Goal: Information Seeking & Learning: Check status

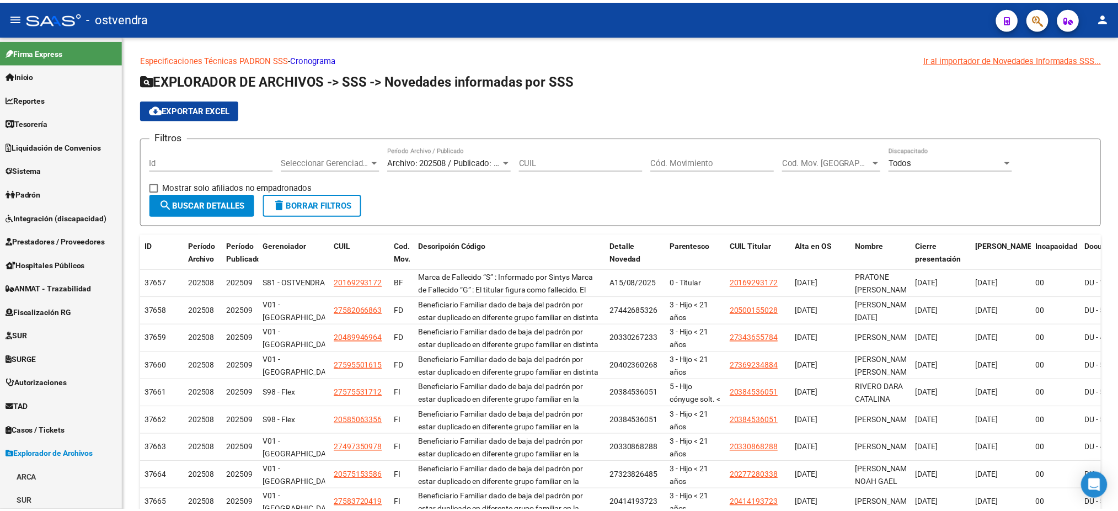
scroll to position [2390, 0]
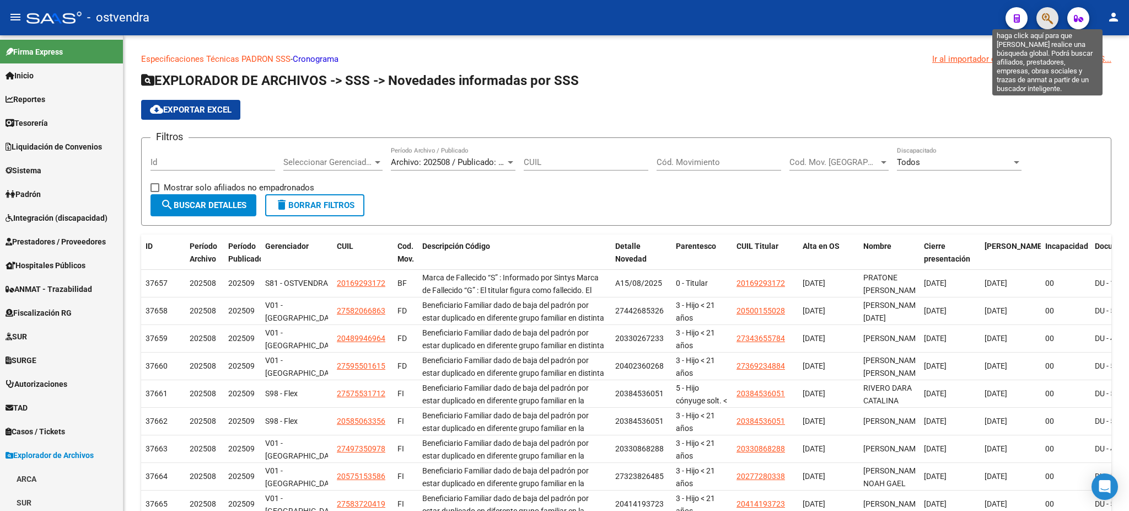
click at [1045, 15] on icon "button" at bounding box center [1047, 18] width 11 height 13
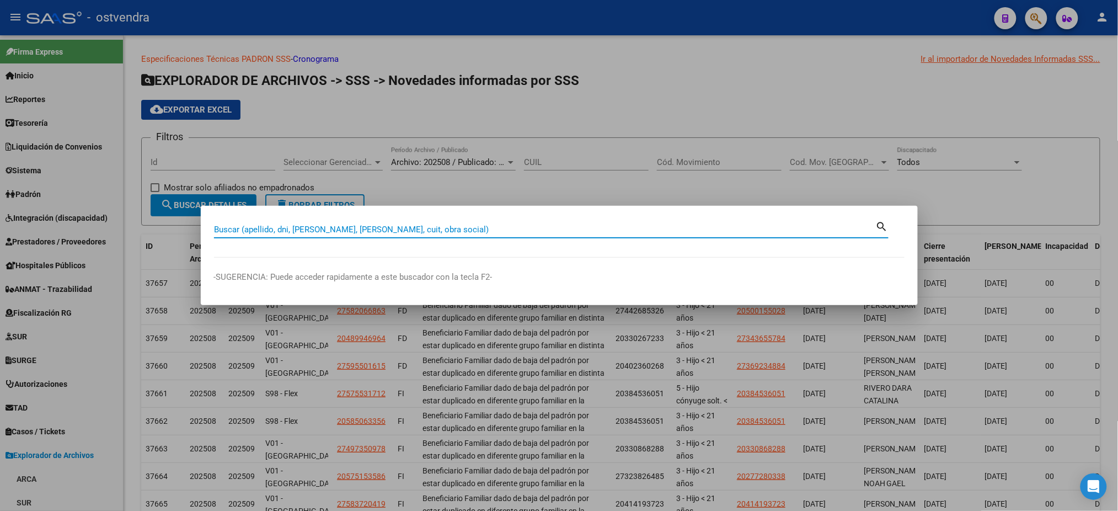
paste input "30611461"
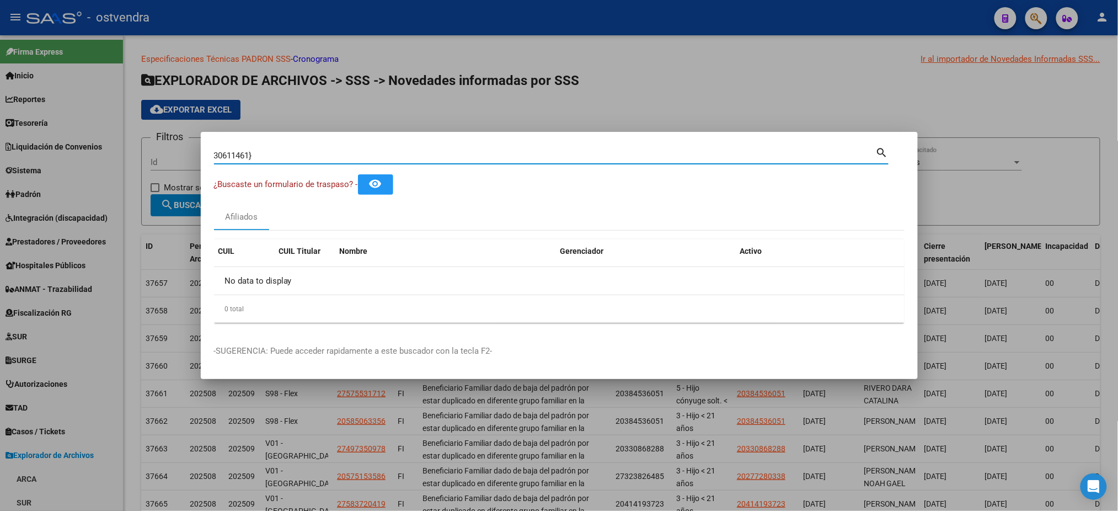
type input "30611461"
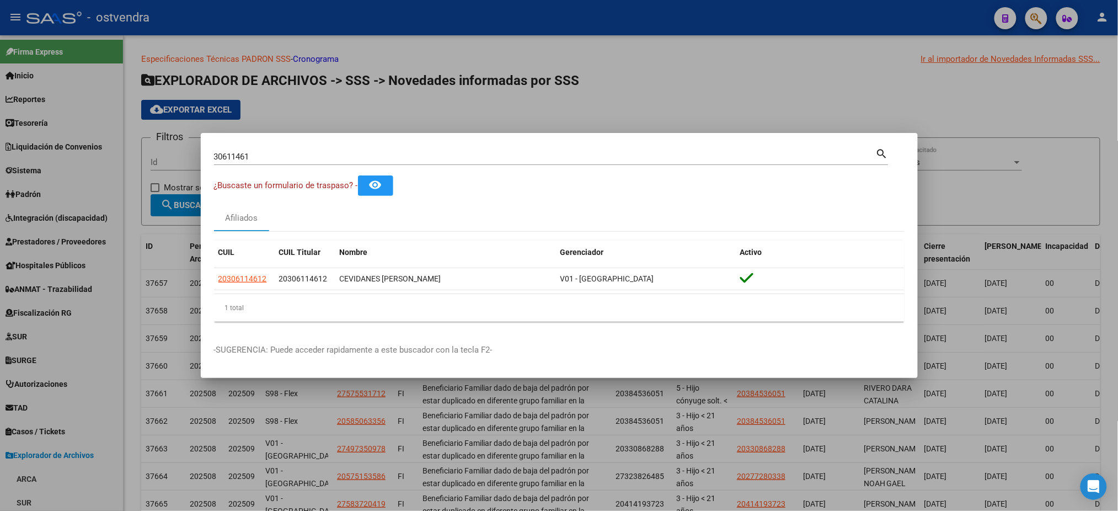
click at [251, 267] on datatable-header "CUIL CUIL Titular Nombre Gerenciador Activo" at bounding box center [559, 254] width 690 height 28
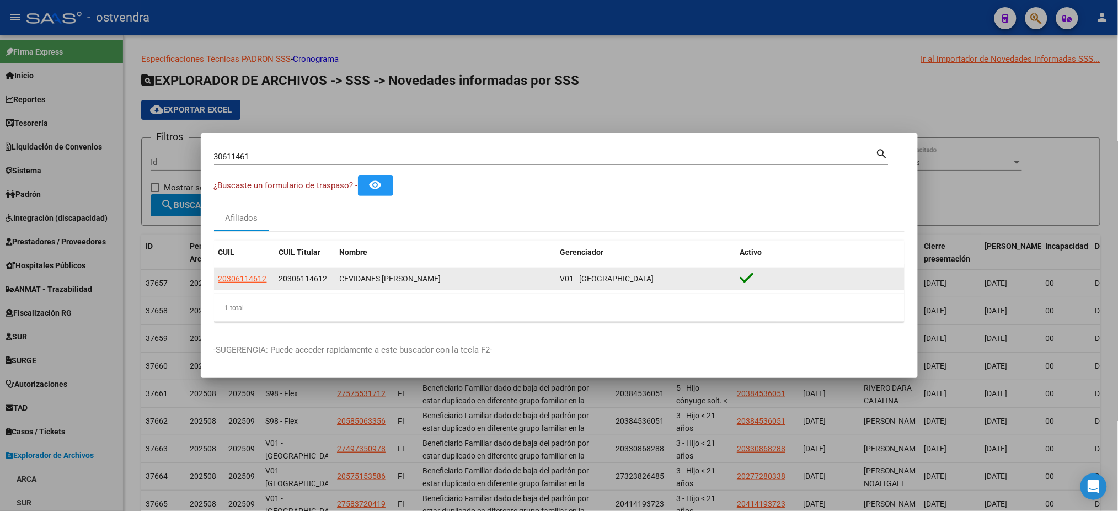
type textarea "2030611"
click at [250, 276] on app-link-go-to "20306114612" at bounding box center [242, 278] width 49 height 13
click at [250, 280] on span "20306114612" at bounding box center [242, 278] width 49 height 9
copy span "2030611"
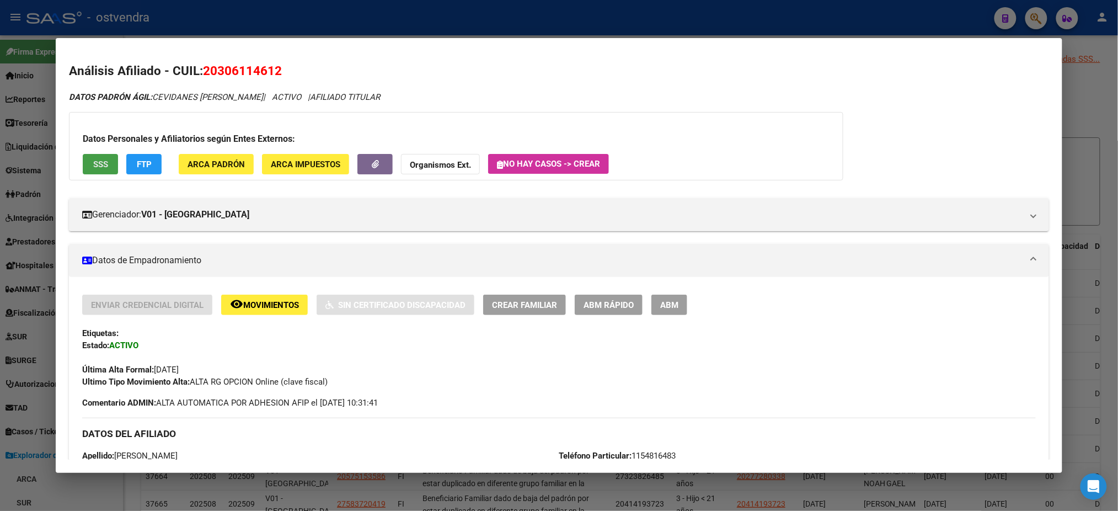
click at [104, 165] on button "SSS" at bounding box center [100, 164] width 35 height 20
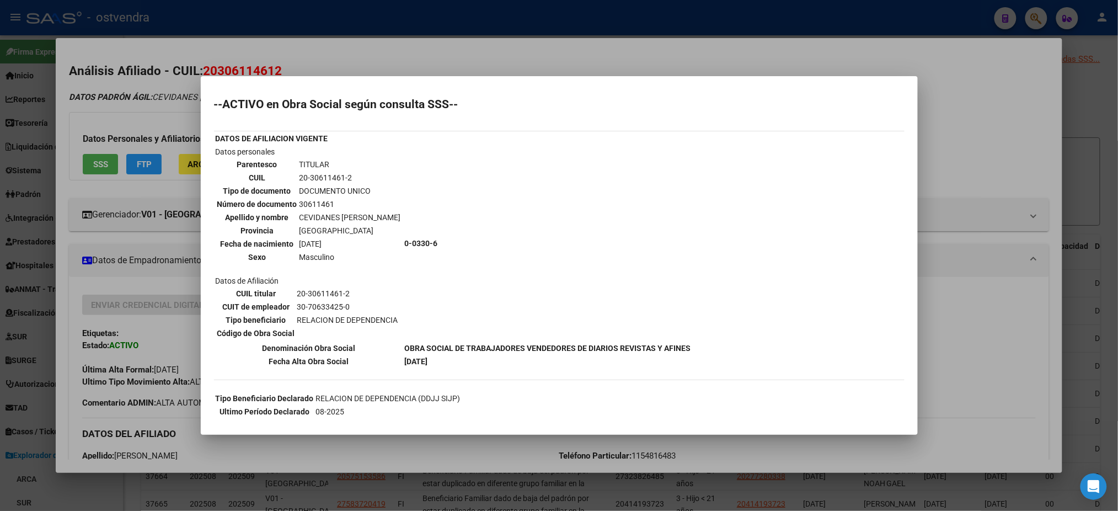
click at [164, 140] on div at bounding box center [559, 255] width 1118 height 511
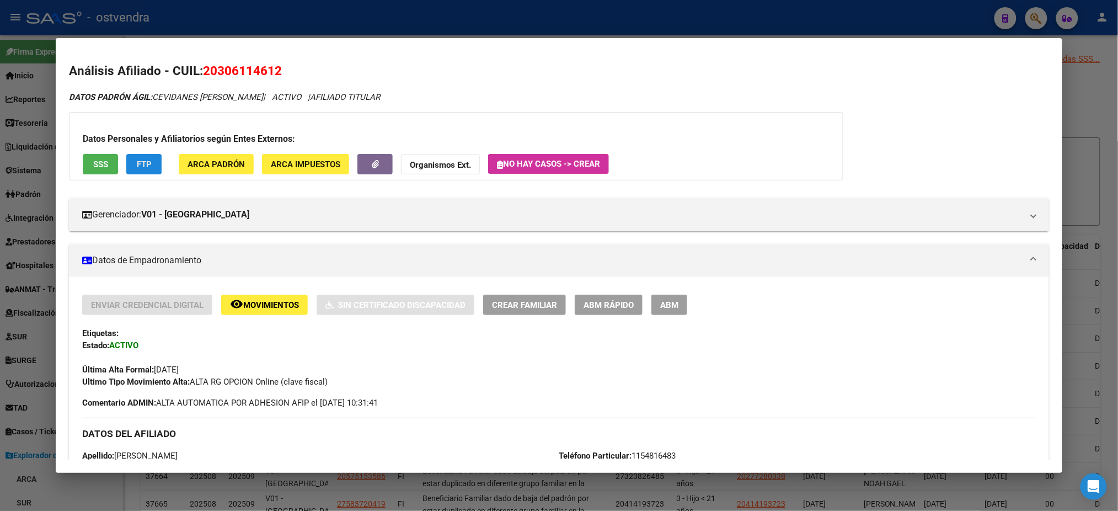
click at [140, 166] on span "FTP" at bounding box center [144, 164] width 15 height 10
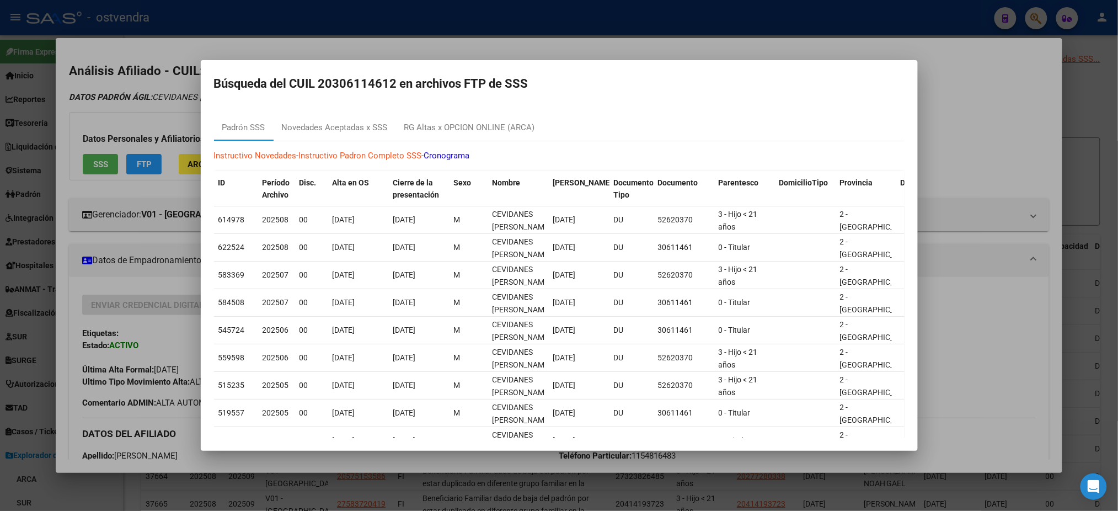
click at [190, 110] on div at bounding box center [559, 255] width 1118 height 511
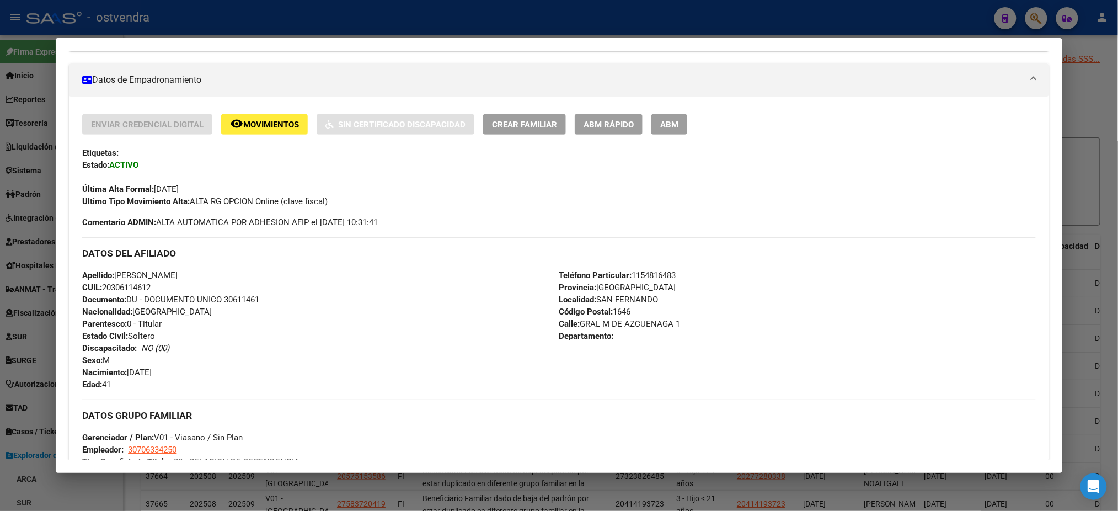
scroll to position [547, 0]
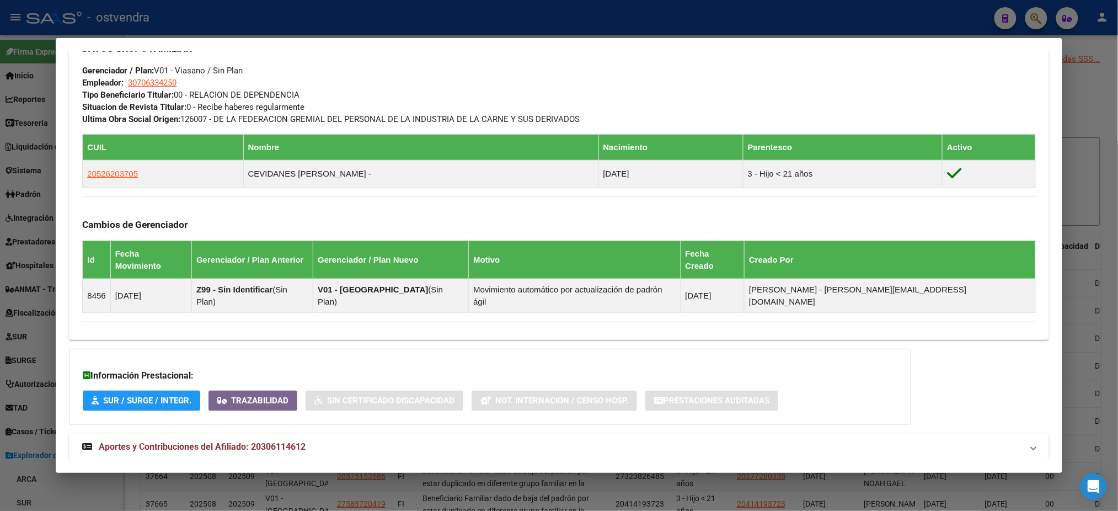
click at [324, 433] on mat-expansion-panel-header "Aportes y Contribuciones del Afiliado: 20306114612" at bounding box center [558, 446] width 979 height 26
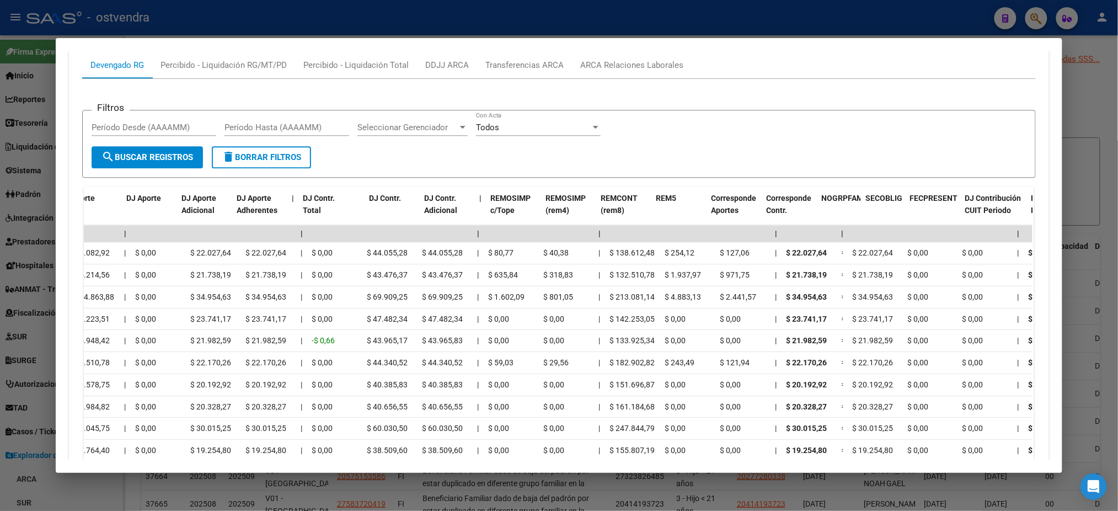
scroll to position [0, 0]
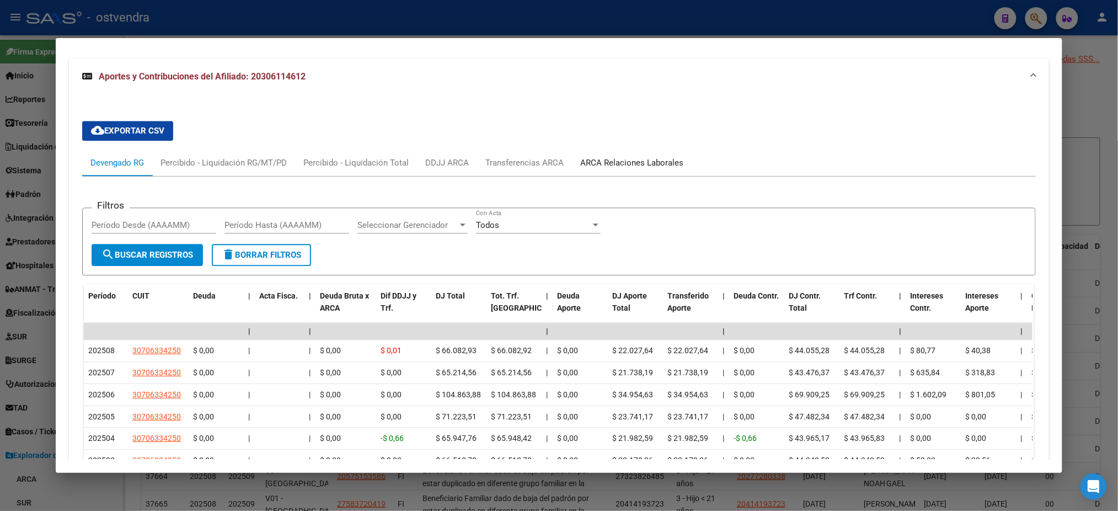
click at [580, 157] on div "ARCA Relaciones Laborales" at bounding box center [631, 163] width 103 height 12
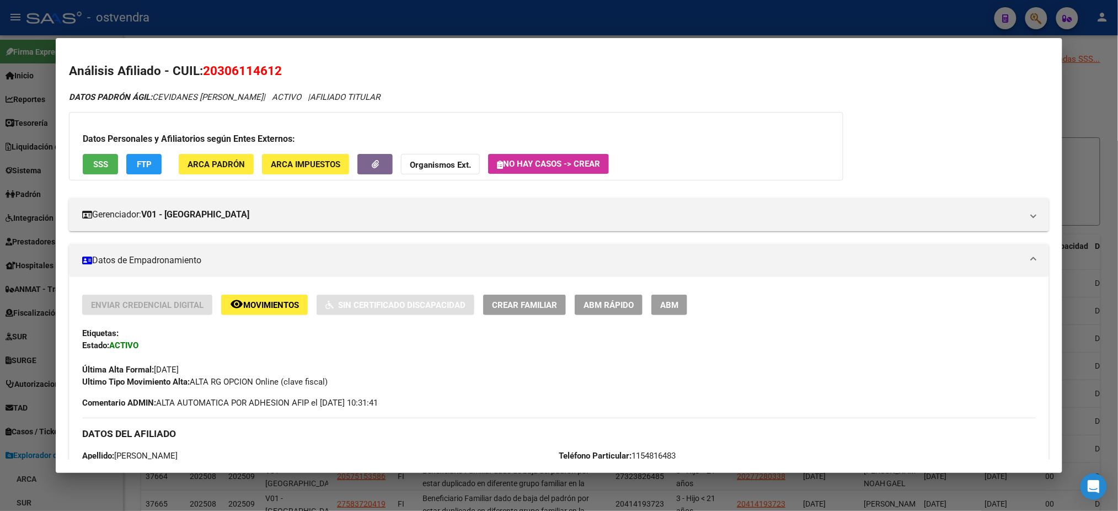
click at [715, 16] on div at bounding box center [559, 255] width 1118 height 511
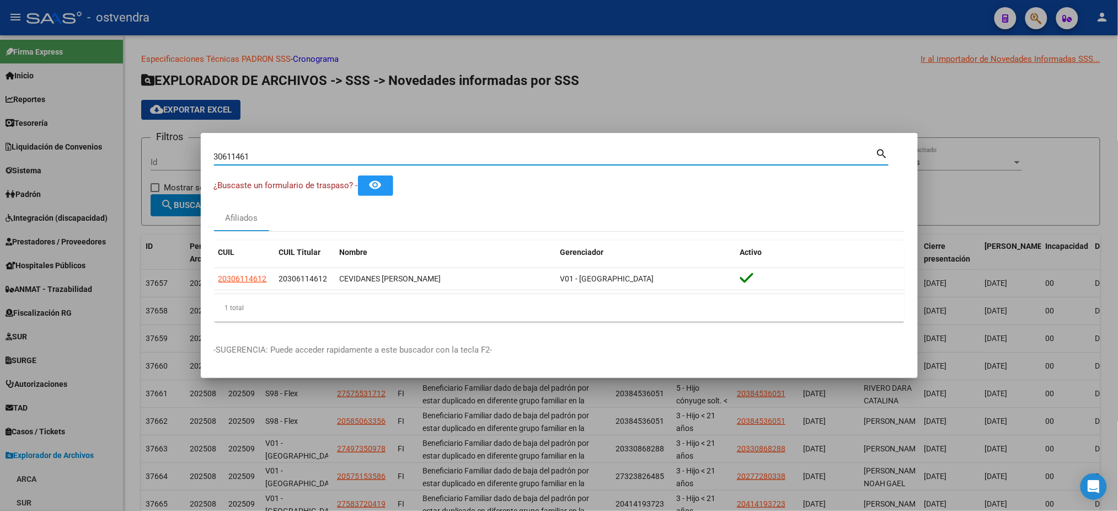
drag, startPoint x: 266, startPoint y: 158, endPoint x: 273, endPoint y: 142, distance: 17.8
click at [266, 148] on div "30611461 Buscar (apellido, dni, [PERSON_NAME], [PERSON_NAME], cuit, obra social…" at bounding box center [551, 155] width 674 height 19
drag, startPoint x: 271, startPoint y: 158, endPoint x: 155, endPoint y: 144, distance: 116.5
click at [155, 144] on div "30611461 Buscar (apellido, dni, cuil, nro traspaso, cuit, obra social) search ¿…" at bounding box center [559, 255] width 1118 height 511
paste input "70843595"
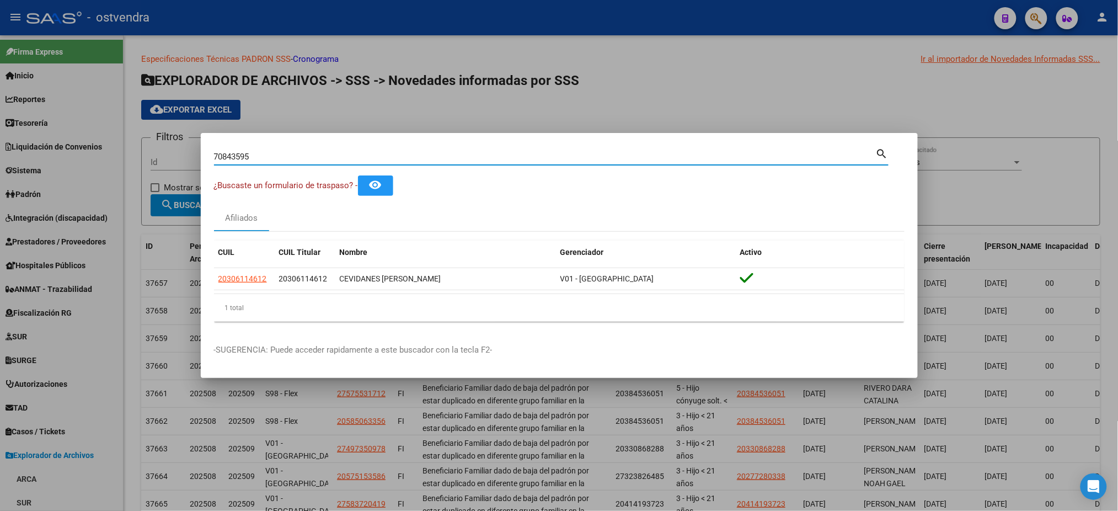
type input "70843595"
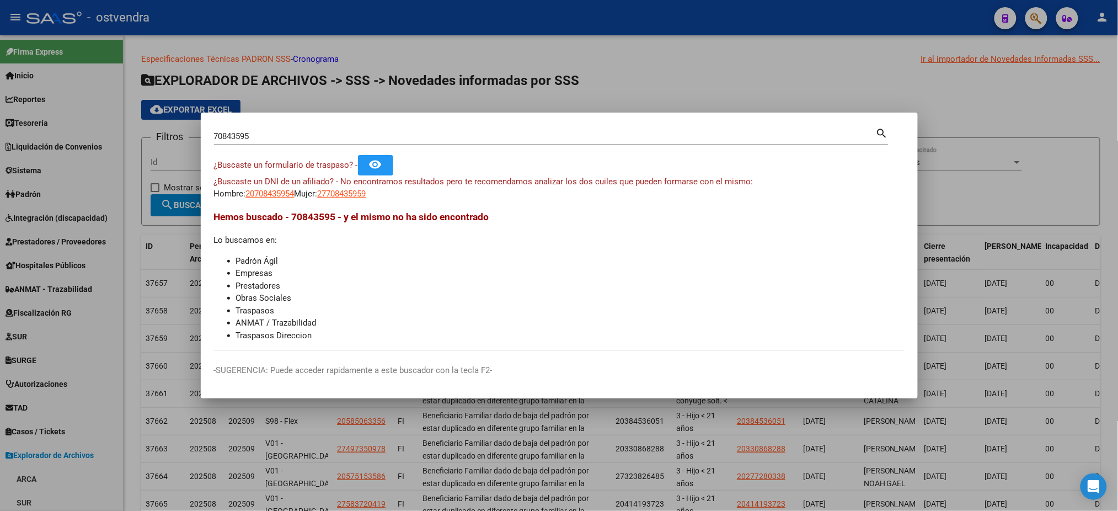
click at [269, 107] on div at bounding box center [559, 255] width 1118 height 511
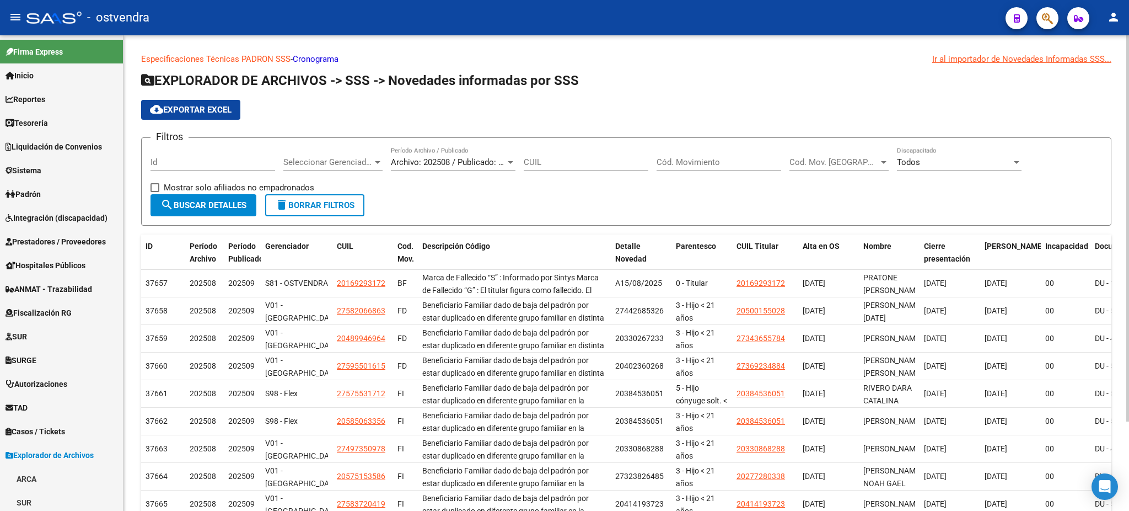
click at [272, 135] on app-list-header "EXPLORADOR DE ARCHIVOS -> SSS -> Novedades informadas por SSS cloud_download Ex…" at bounding box center [626, 149] width 970 height 154
click at [1043, 25] on span "button" at bounding box center [1047, 18] width 11 height 23
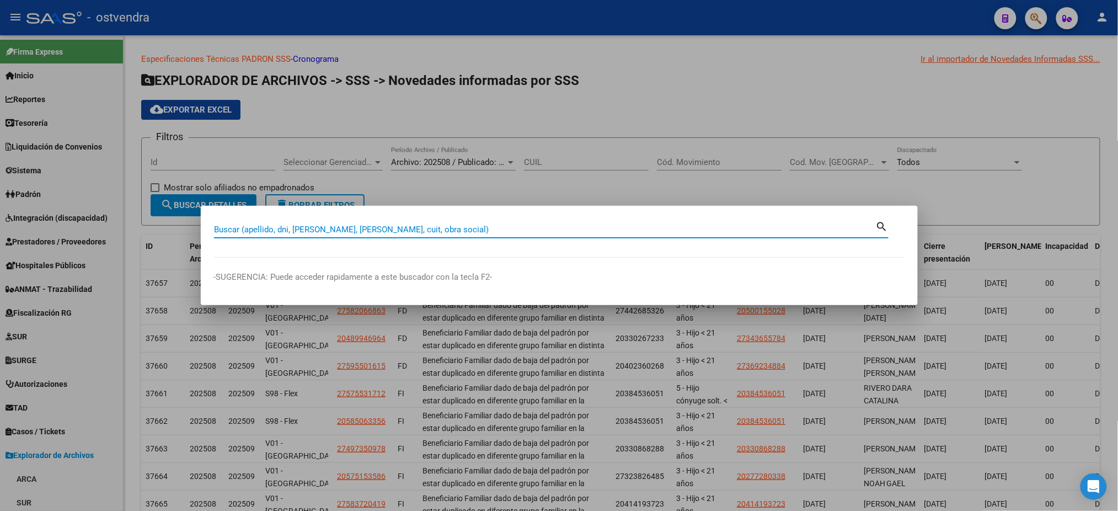
paste input "38678456"
type input "38678456"
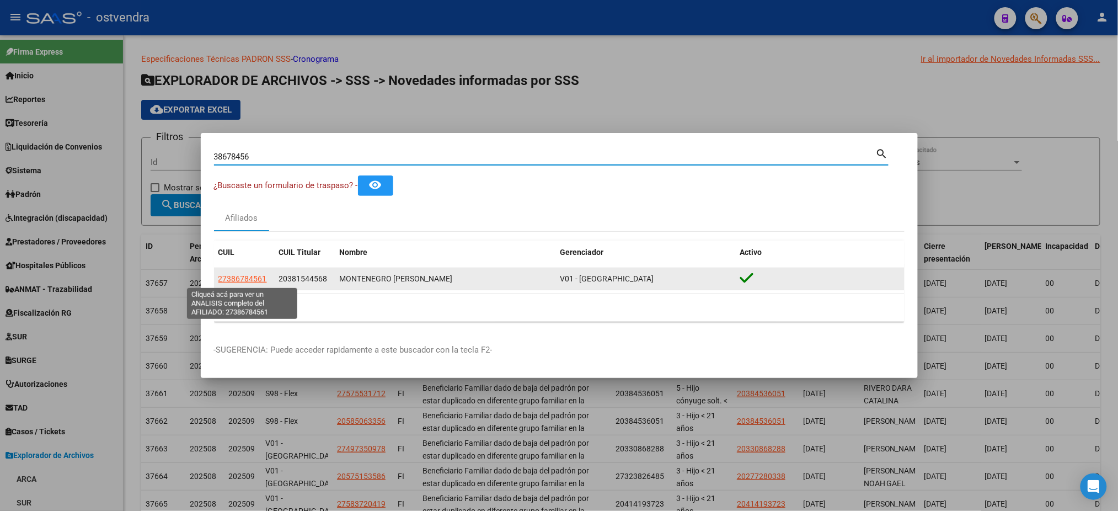
click at [237, 280] on span "27386784561" at bounding box center [242, 278] width 49 height 9
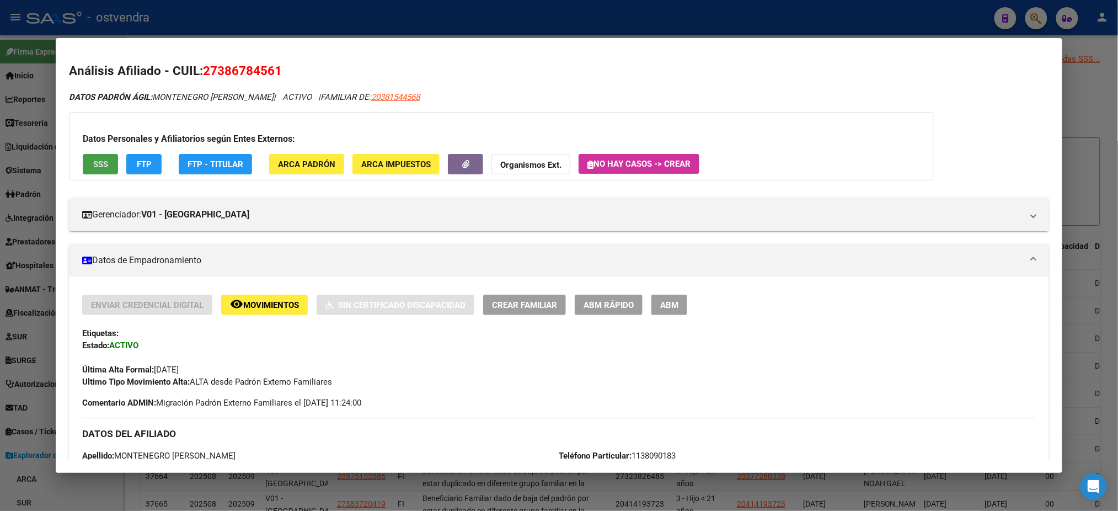
click at [91, 171] on button "SSS" at bounding box center [100, 164] width 35 height 20
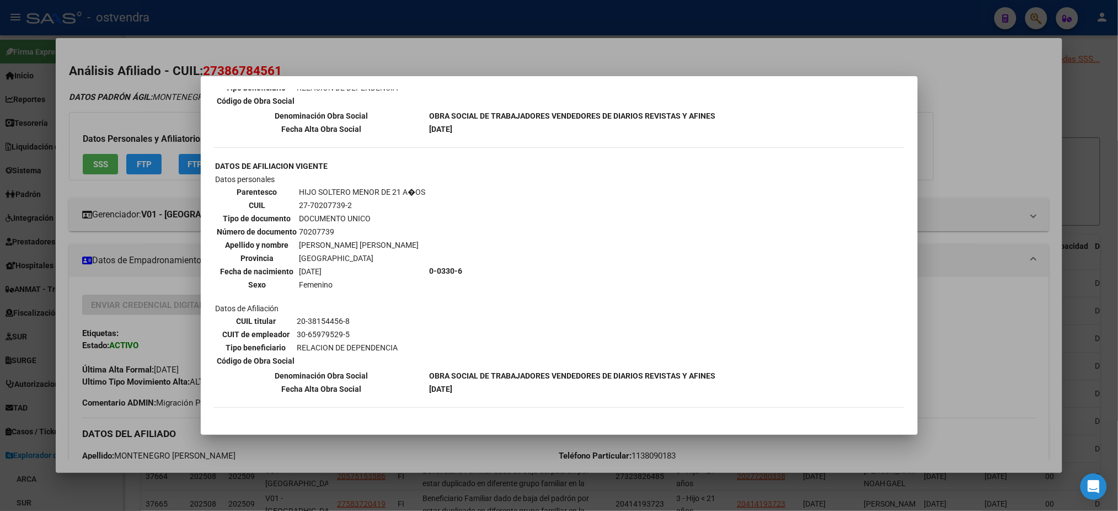
scroll to position [832, 0]
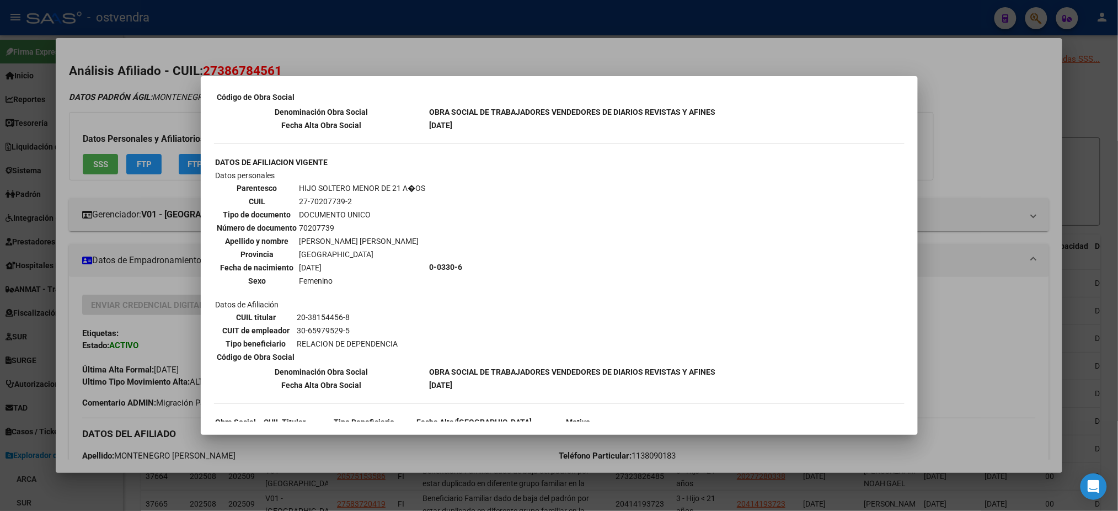
click at [182, 98] on div at bounding box center [559, 255] width 1118 height 511
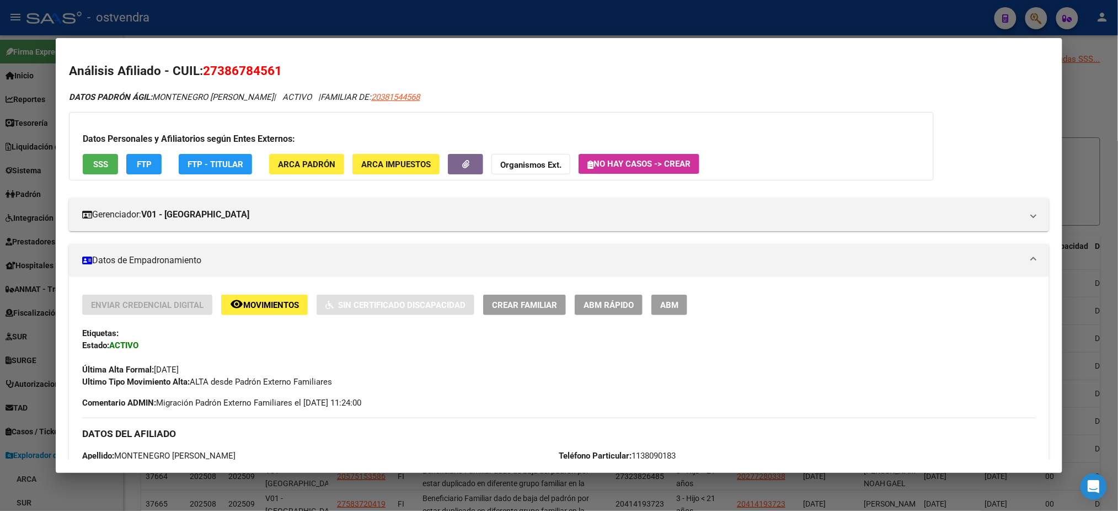
click at [112, 162] on button "SSS" at bounding box center [100, 164] width 35 height 20
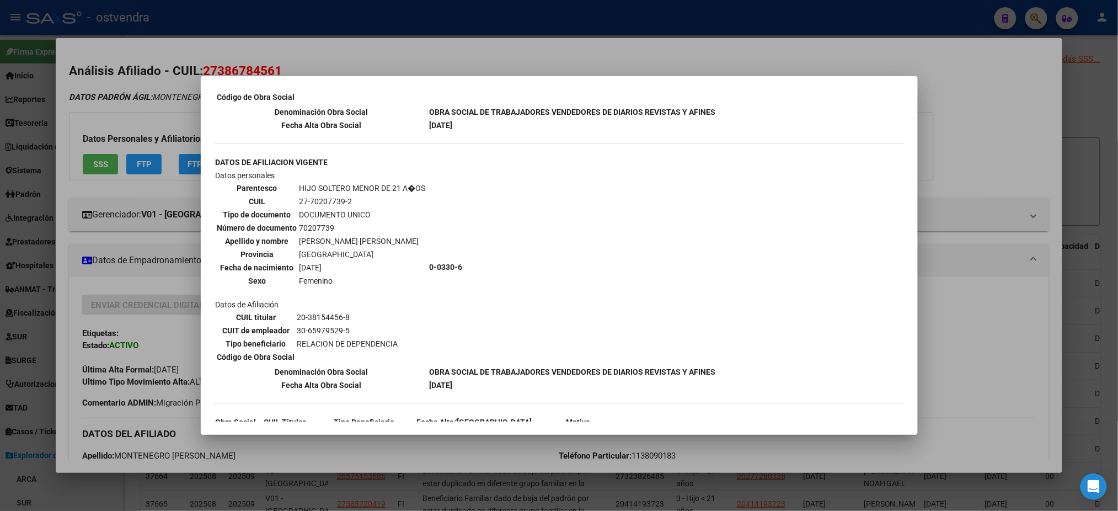
click at [419, 61] on div at bounding box center [559, 255] width 1118 height 511
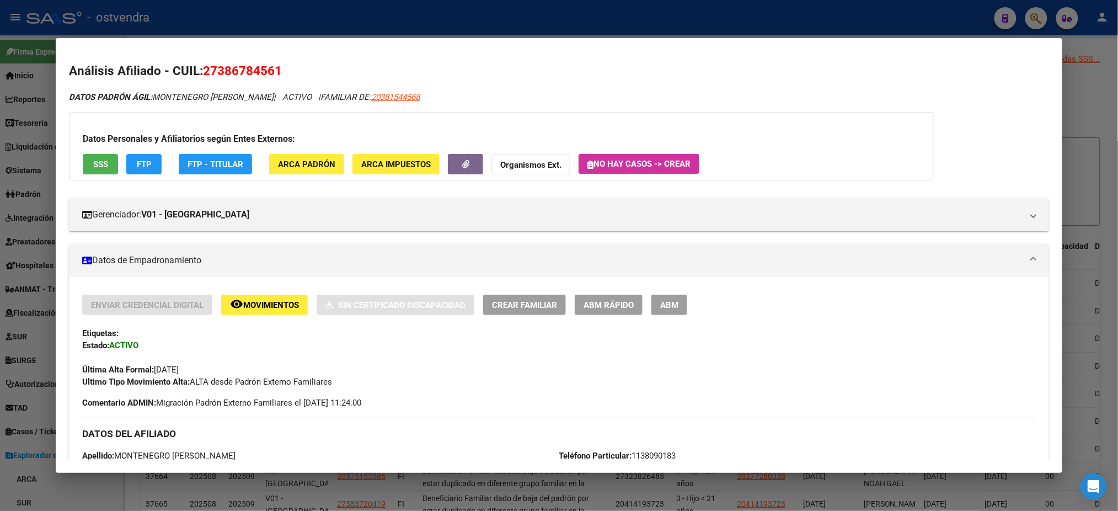
click at [144, 162] on span "FTP" at bounding box center [144, 164] width 15 height 10
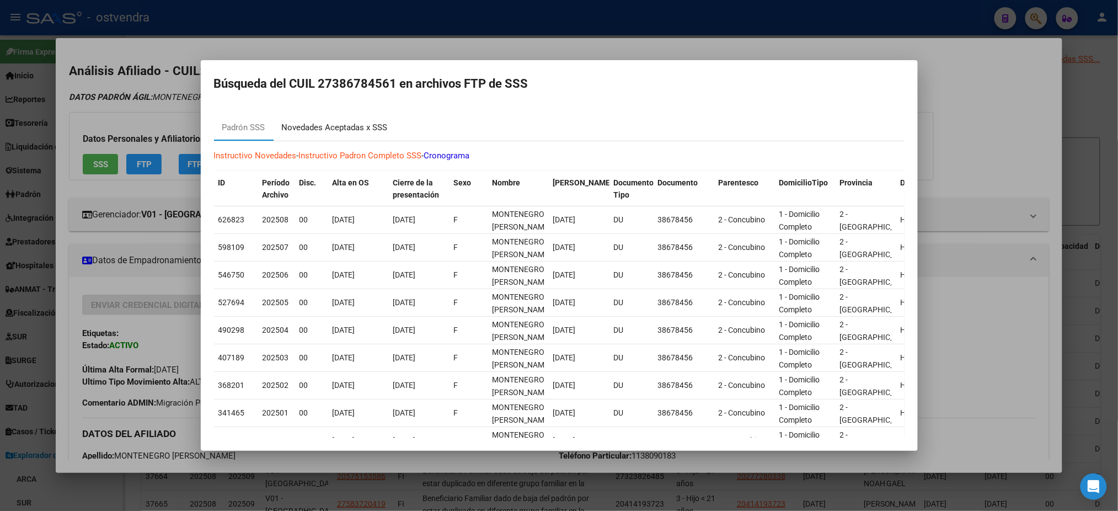
click at [327, 130] on div "Novedades Aceptadas x SSS" at bounding box center [335, 127] width 106 height 13
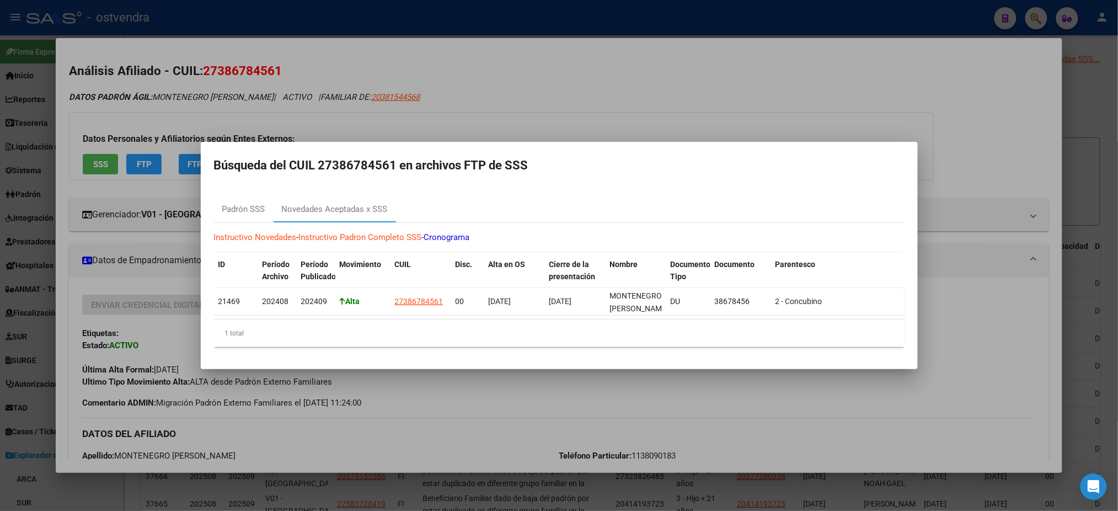
click at [312, 85] on div at bounding box center [559, 255] width 1118 height 511
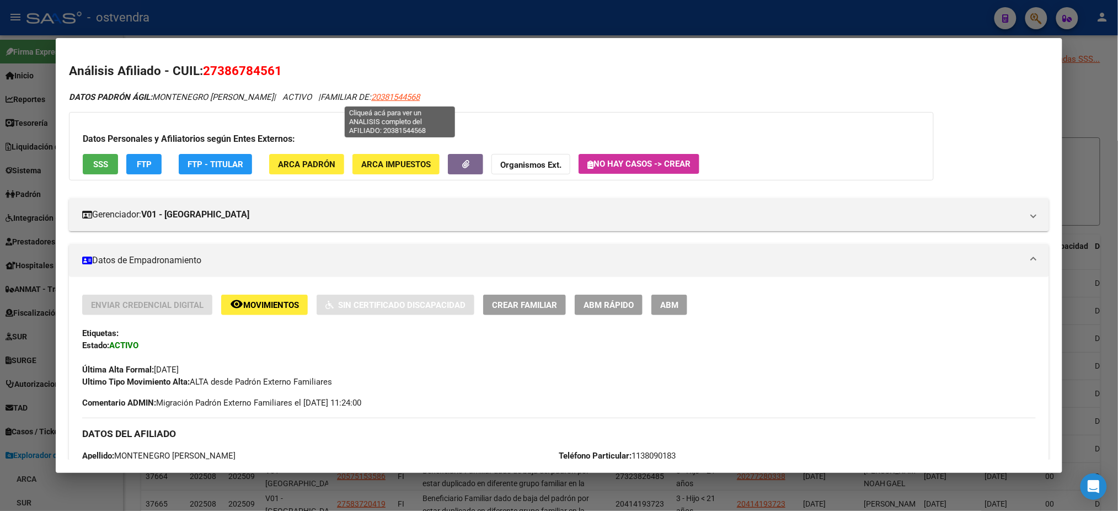
click at [384, 96] on span "20381544568" at bounding box center [395, 97] width 49 height 10
type textarea "20381544568"
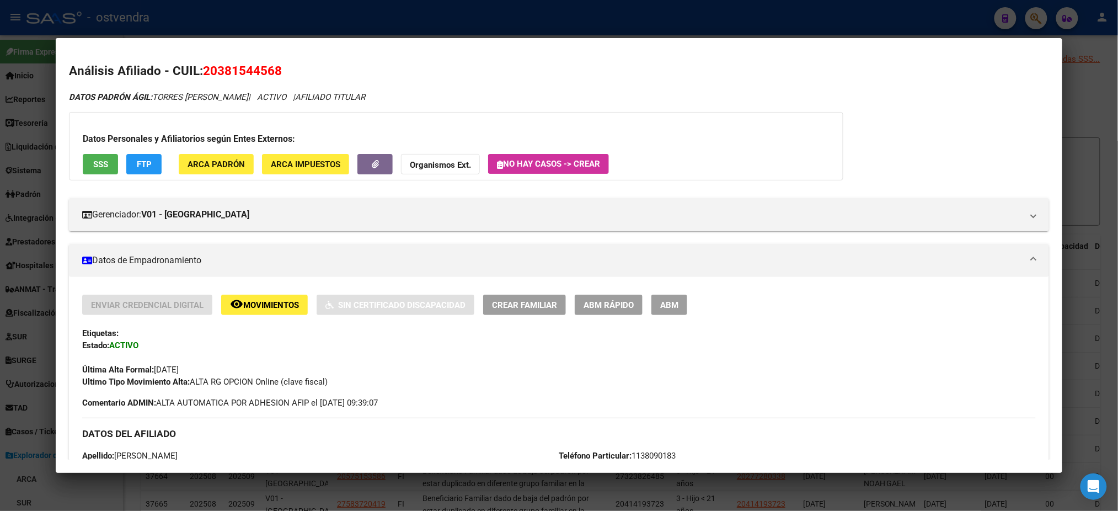
click at [353, 24] on div at bounding box center [559, 255] width 1118 height 511
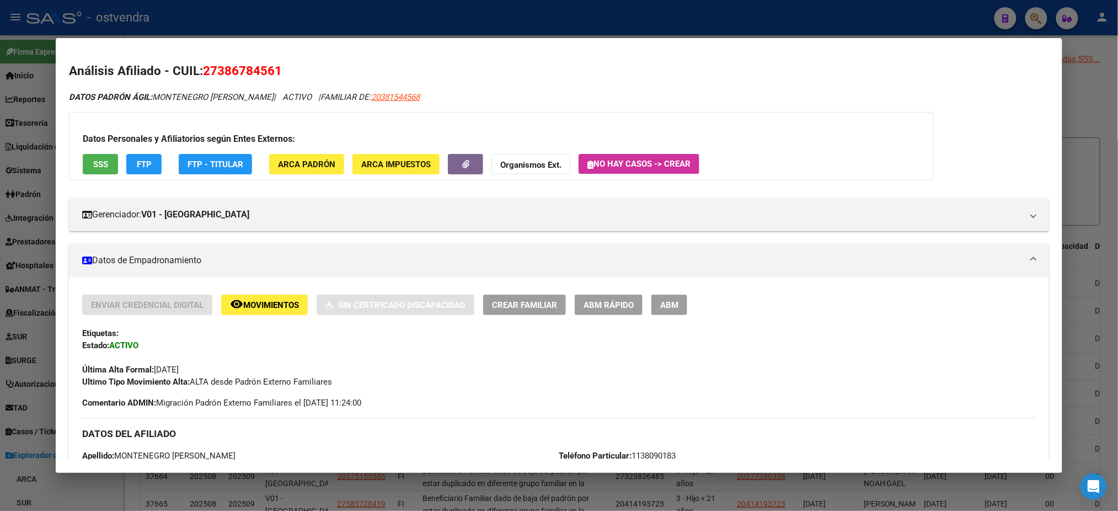
click at [1039, 19] on div at bounding box center [559, 255] width 1118 height 511
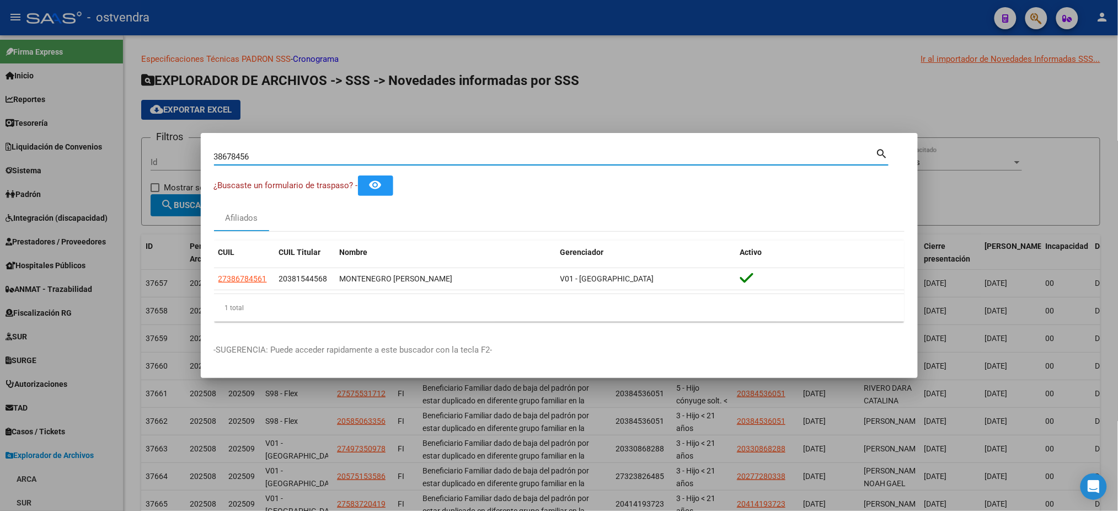
drag, startPoint x: 322, startPoint y: 159, endPoint x: 69, endPoint y: 125, distance: 255.4
click at [69, 127] on div "38678456 Buscar (apellido, dni, cuil, nro traspaso, cuit, obra social) search ¿…" at bounding box center [559, 255] width 1118 height 511
type input "29497360"
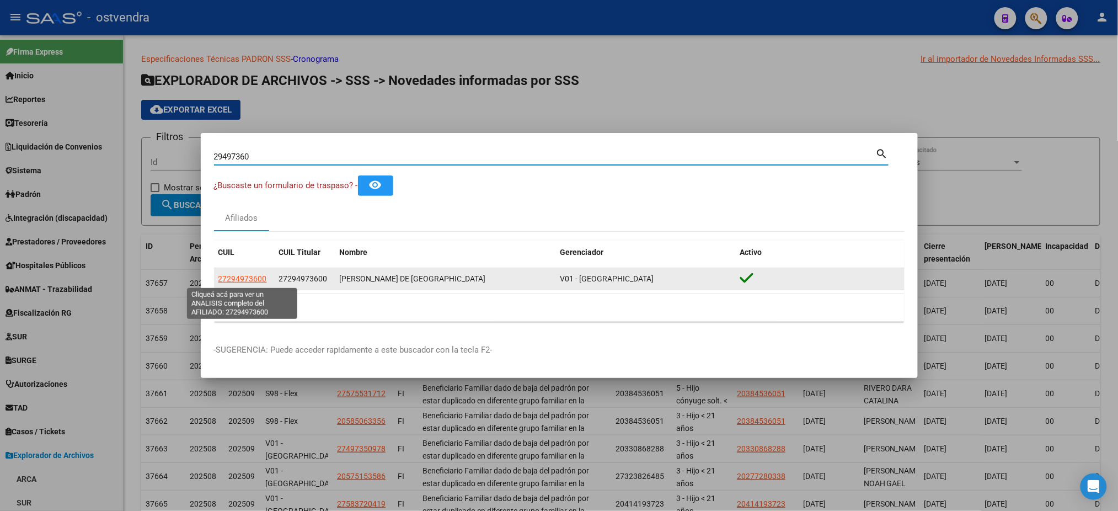
click at [256, 277] on span "27294973600" at bounding box center [242, 278] width 49 height 9
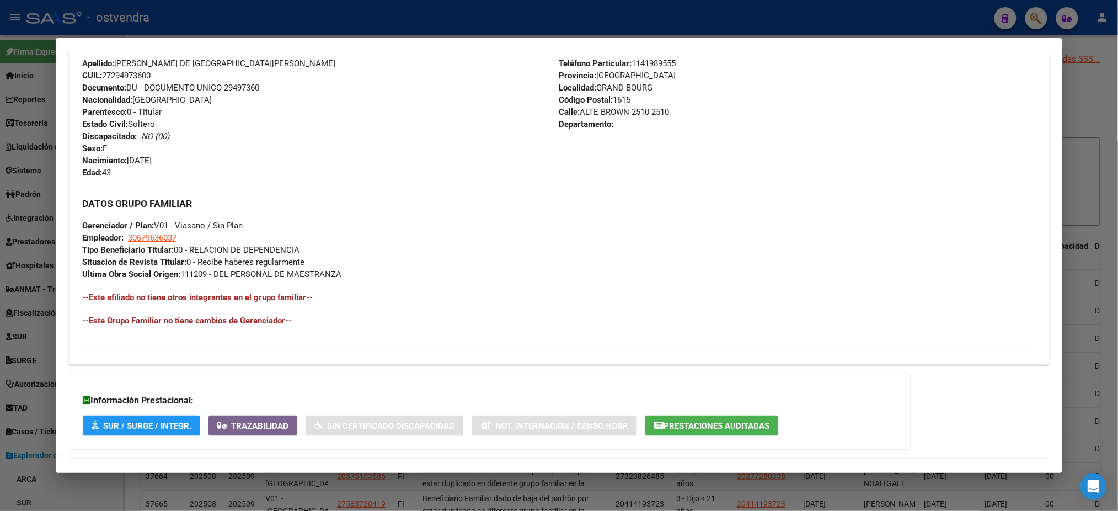
scroll to position [441, 0]
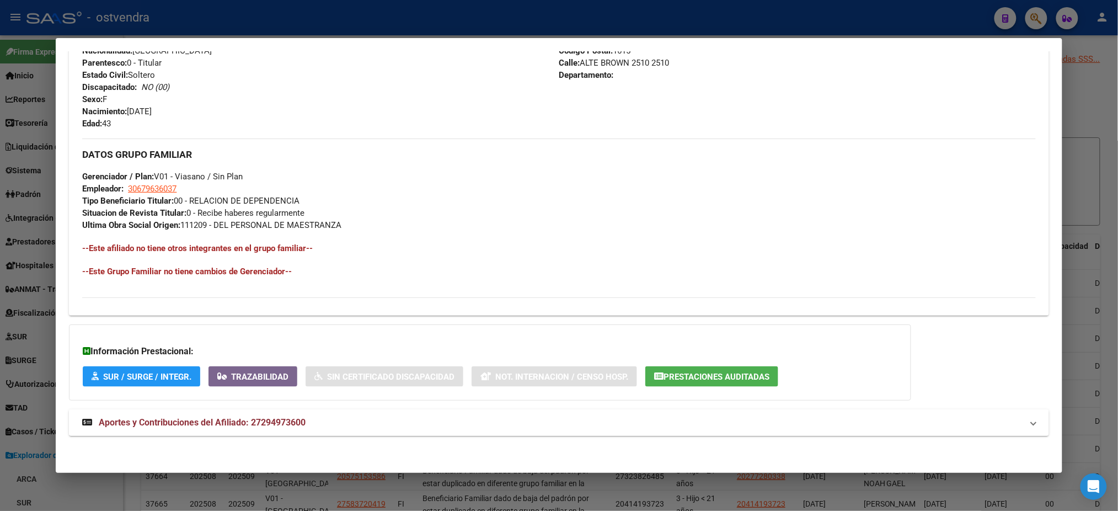
click at [297, 426] on span "Aportes y Contribuciones del Afiliado: 27294973600" at bounding box center [202, 422] width 207 height 10
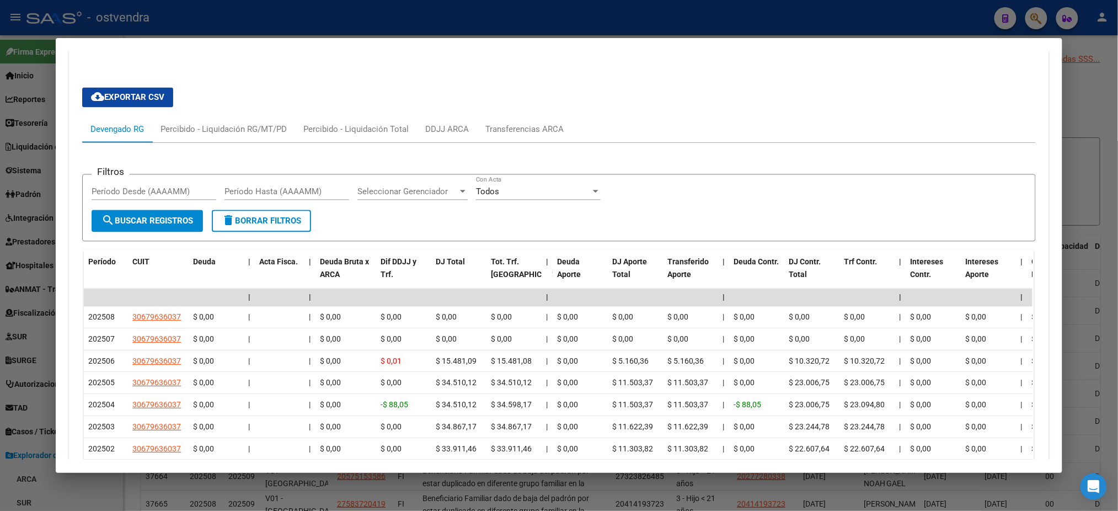
scroll to position [791, 0]
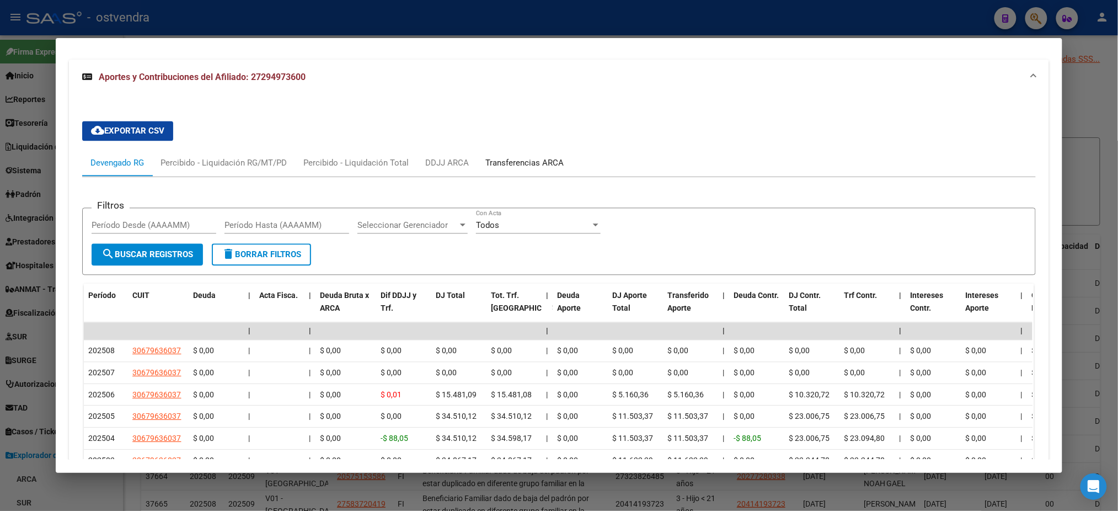
click at [497, 170] on div "Transferencias ARCA" at bounding box center [524, 163] width 95 height 26
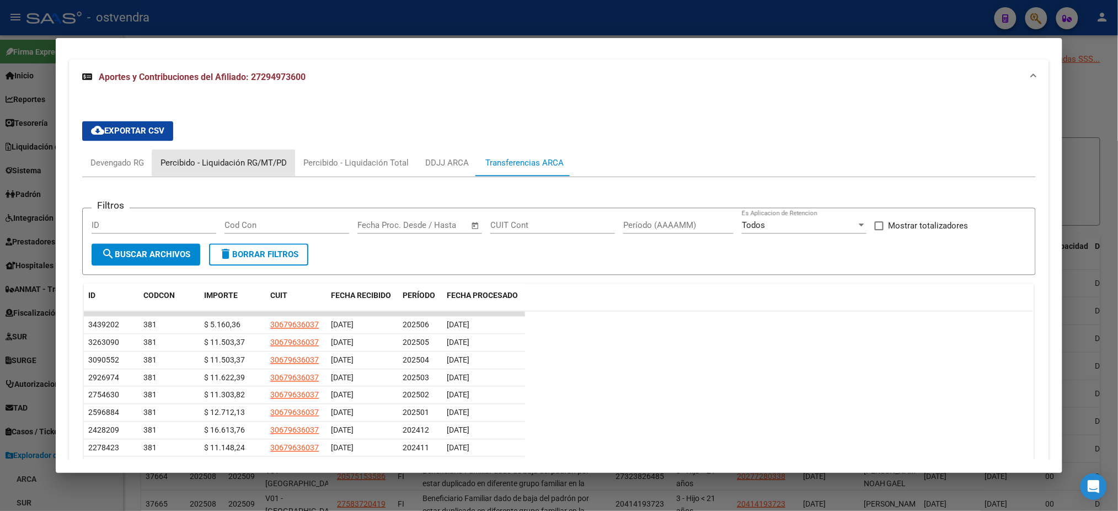
click at [267, 171] on div "Percibido - Liquidación RG/MT/PD" at bounding box center [223, 163] width 143 height 26
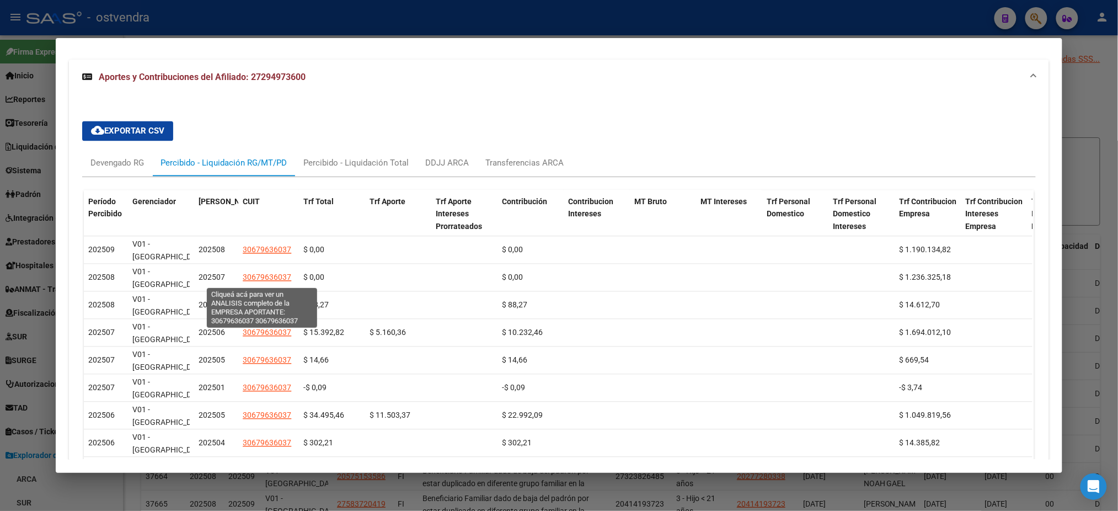
scroll to position [836, 0]
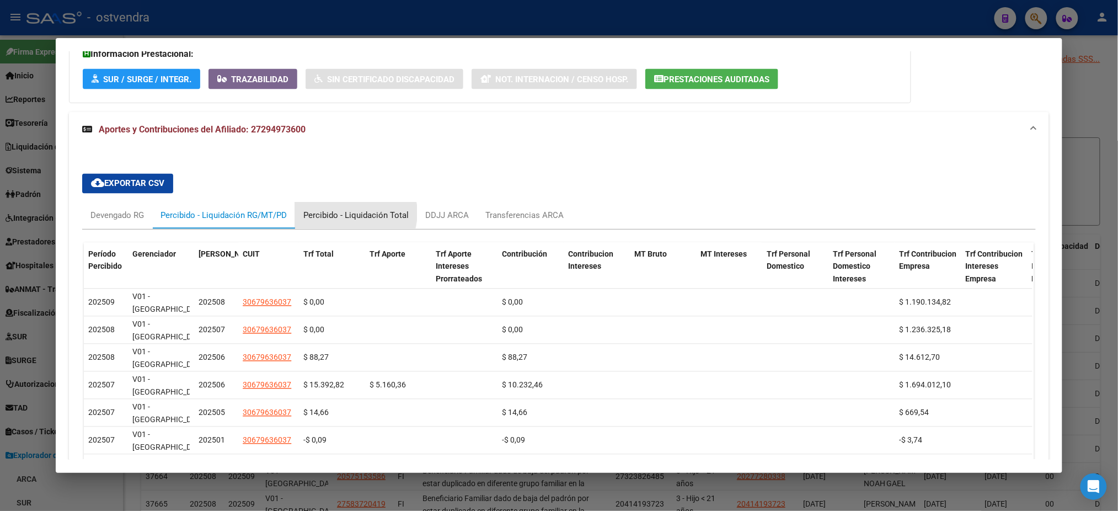
click at [343, 212] on div "Percibido - Liquidación Total" at bounding box center [355, 216] width 105 height 12
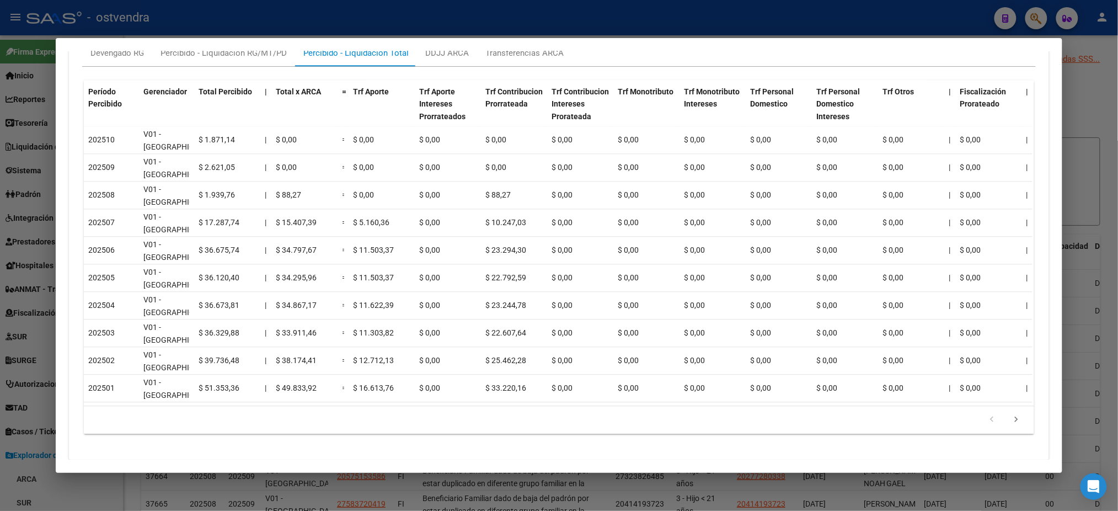
scroll to position [935, 0]
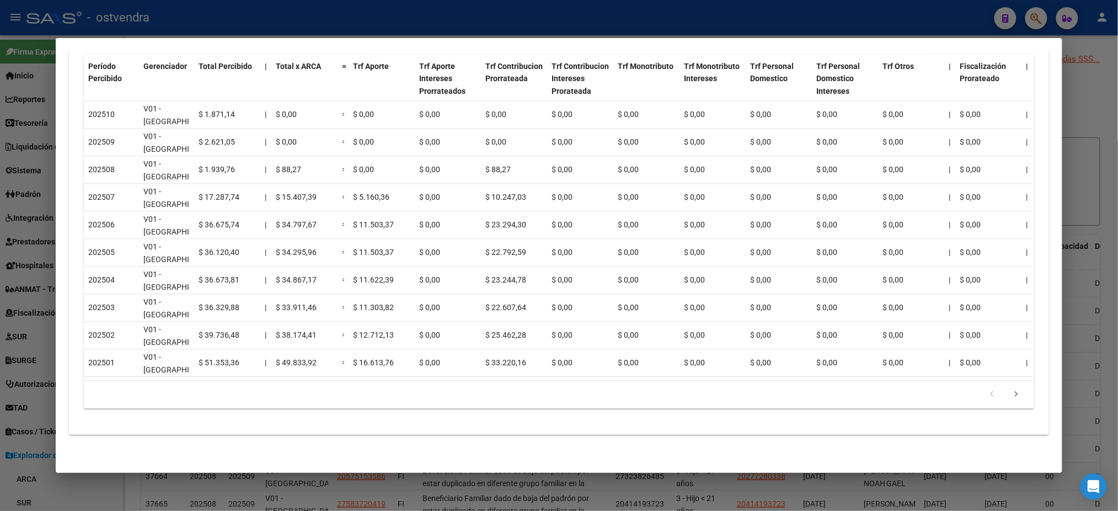
drag, startPoint x: 357, startPoint y: 370, endPoint x: 441, endPoint y: 368, distance: 83.8
click at [441, 368] on datatable-body "202510 V01 - Viasano $ 1.871,14 | $ 0,00 = $ 0,00 $ 0,00 $ 0,00 $ 0,00 $ 0,00 $…" at bounding box center [558, 240] width 948 height 279
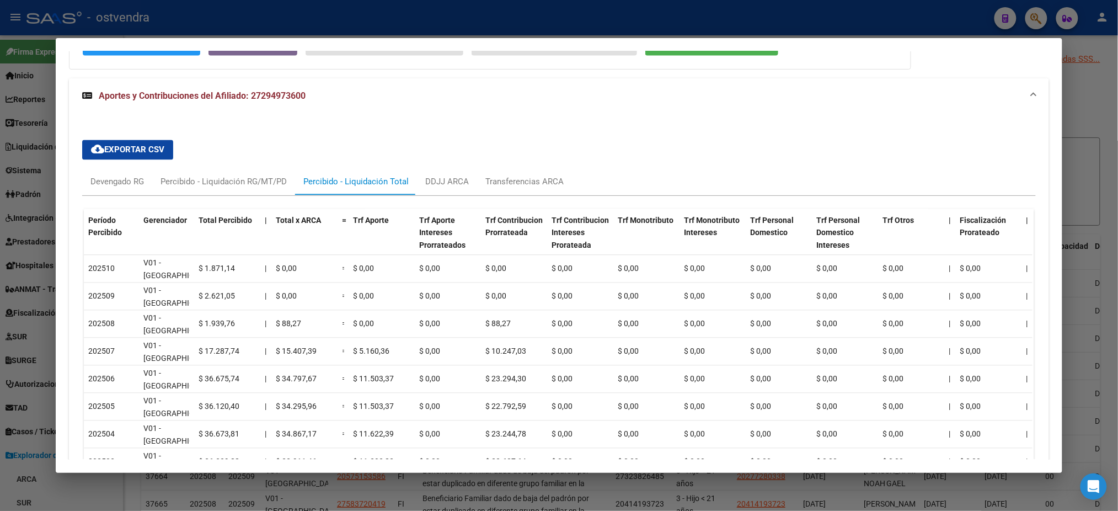
scroll to position [738, 0]
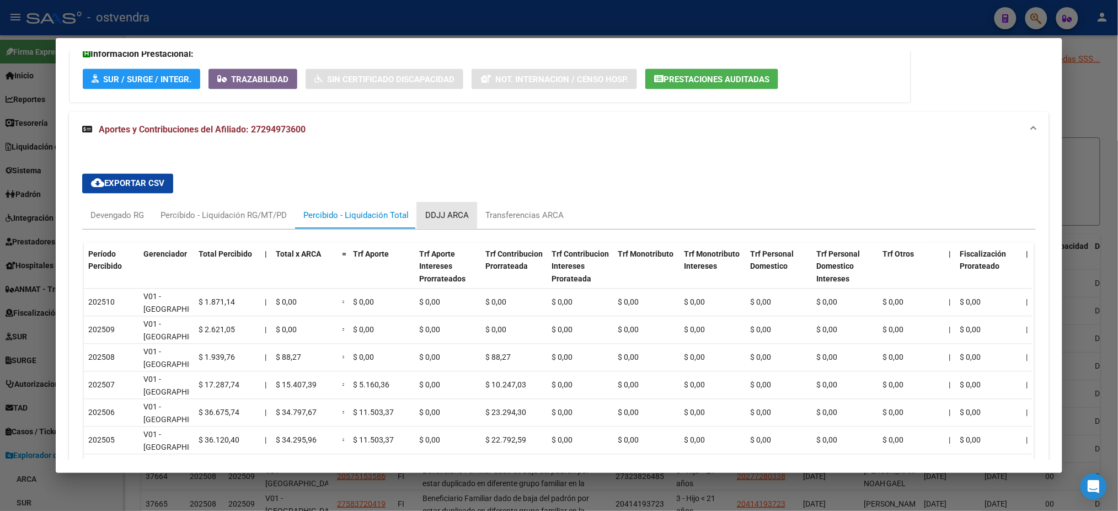
click at [453, 210] on div "DDJJ ARCA" at bounding box center [447, 216] width 44 height 12
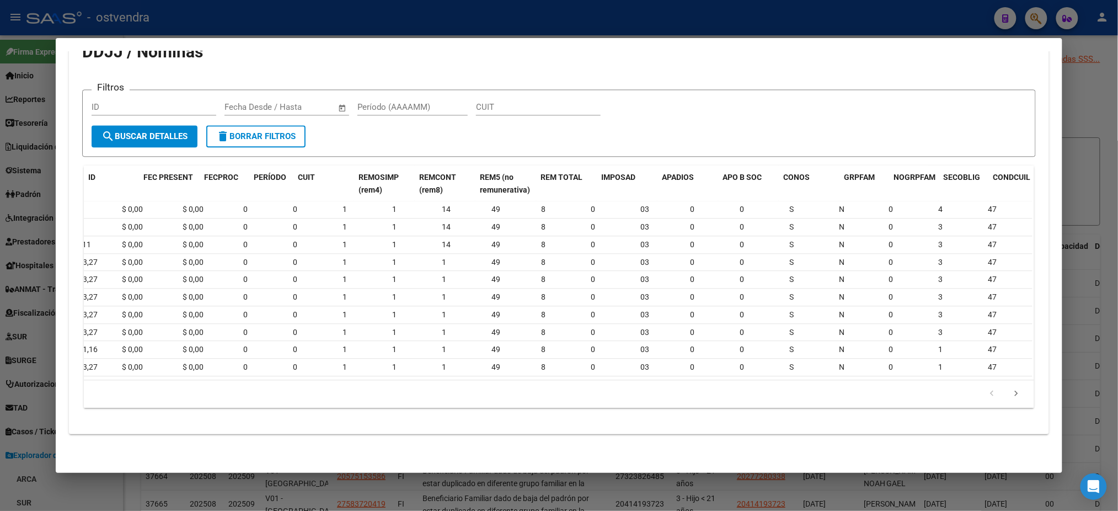
scroll to position [0, 0]
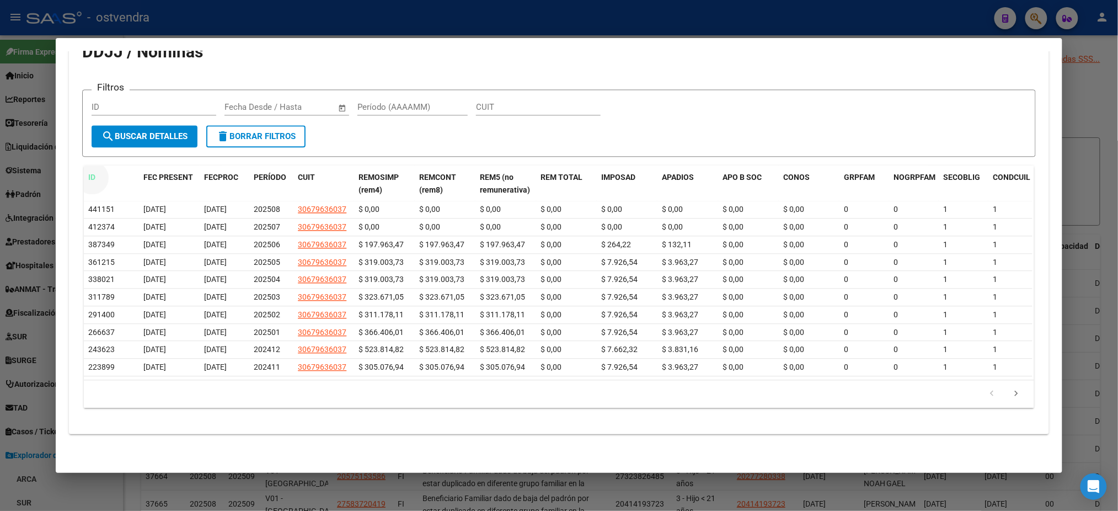
drag, startPoint x: 80, startPoint y: 173, endPoint x: 1064, endPoint y: 379, distance: 1004.6
click at [1061, 379] on mat-dialog-content "Análisis Afiliado - CUIL: 27294973600 DATOS PADRÓN ÁGIL: [PERSON_NAME] DE [GEOG…" at bounding box center [559, 254] width 1006 height 407
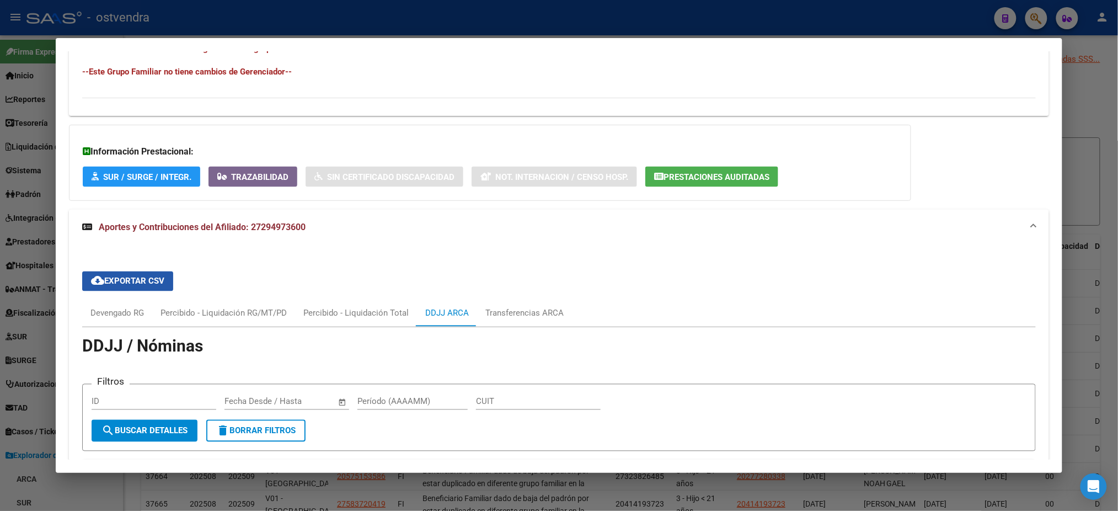
click at [147, 279] on span "cloud_download Exportar CSV" at bounding box center [127, 281] width 73 height 10
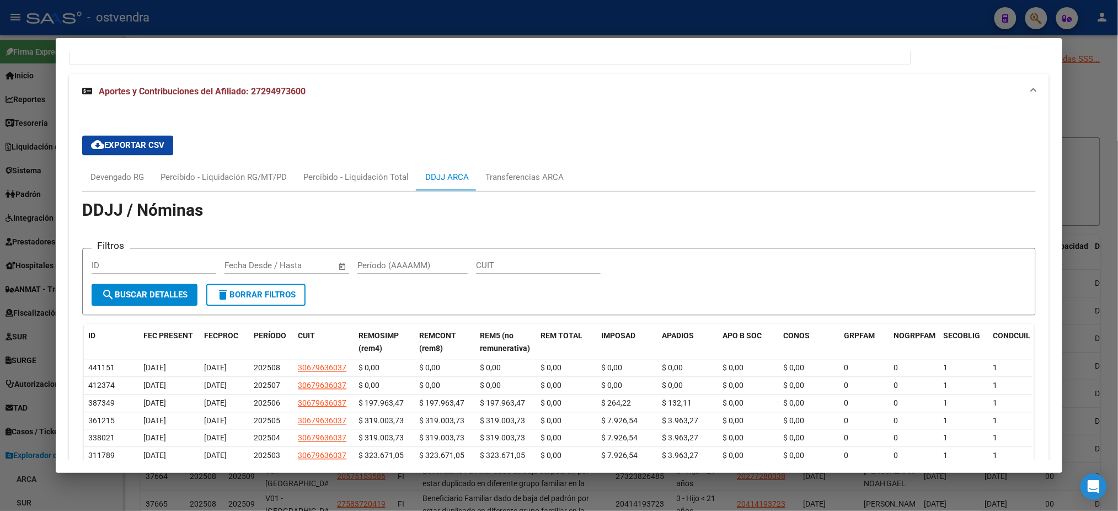
scroll to position [836, 0]
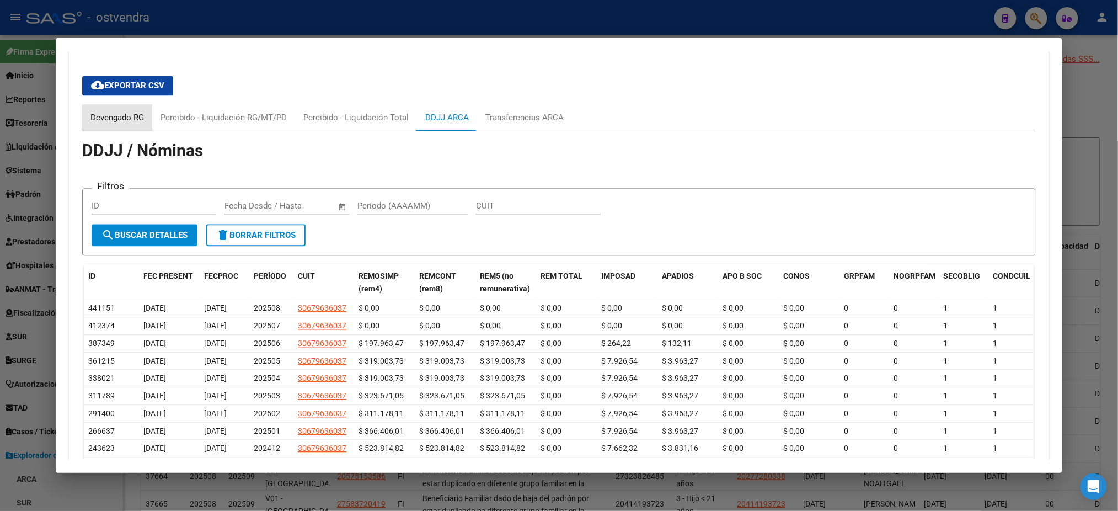
click at [119, 117] on div "Devengado RG" at bounding box center [116, 117] width 53 height 12
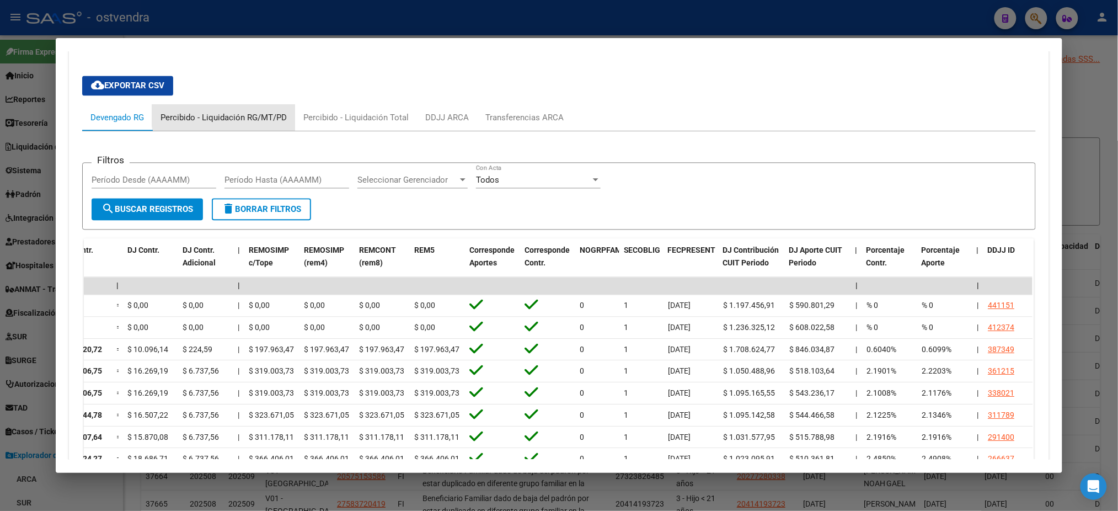
click at [241, 107] on div "Percibido - Liquidación RG/MT/PD" at bounding box center [223, 117] width 143 height 26
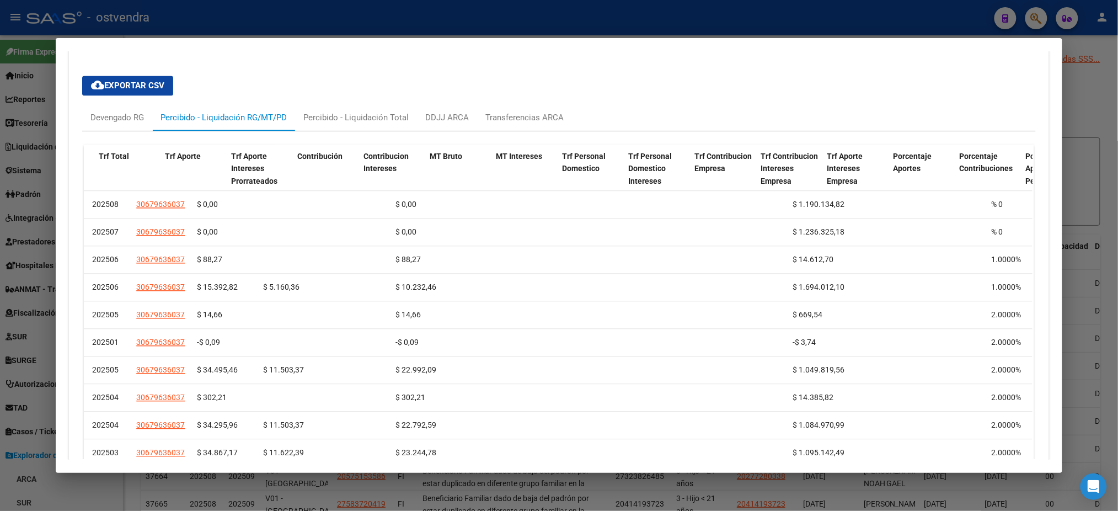
scroll to position [0, 259]
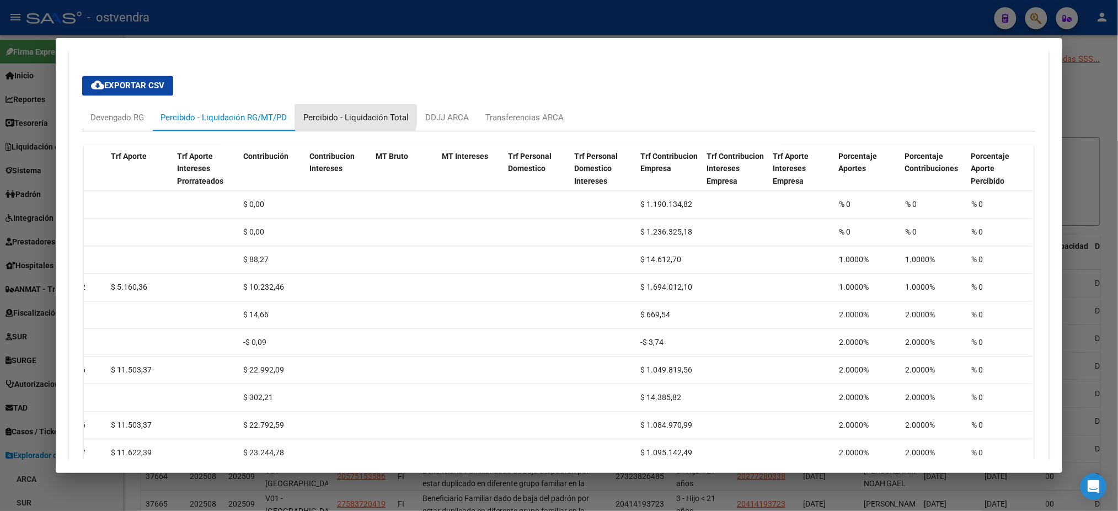
click at [341, 113] on div "Percibido - Liquidación Total" at bounding box center [355, 117] width 105 height 12
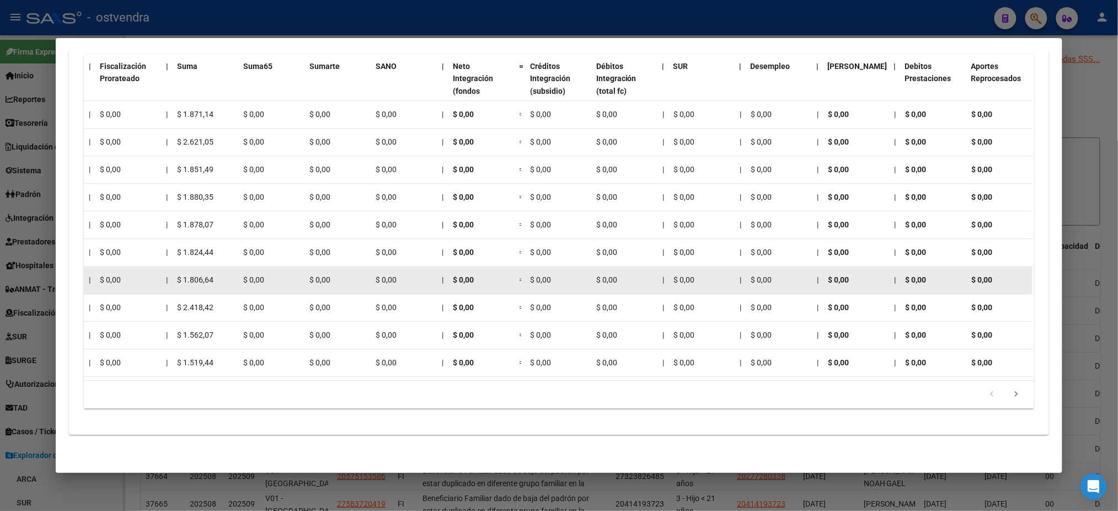
scroll to position [738, 0]
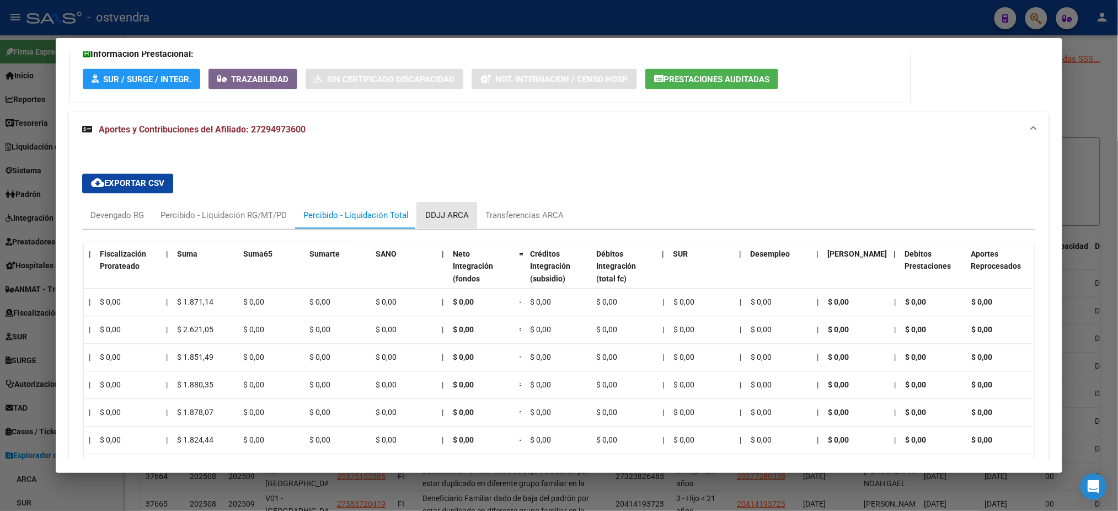
click at [439, 210] on div "DDJJ ARCA" at bounding box center [447, 216] width 44 height 12
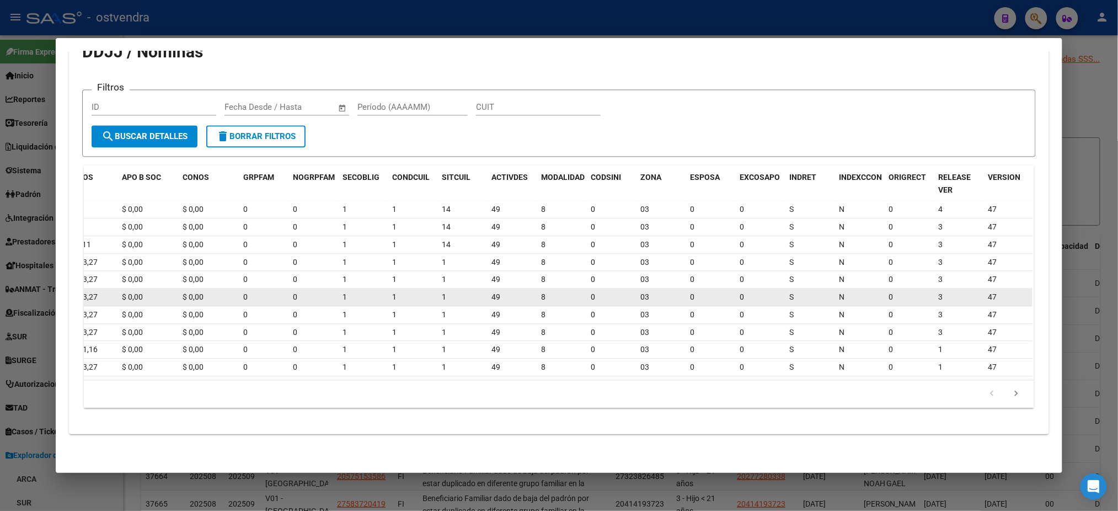
scroll to position [836, 0]
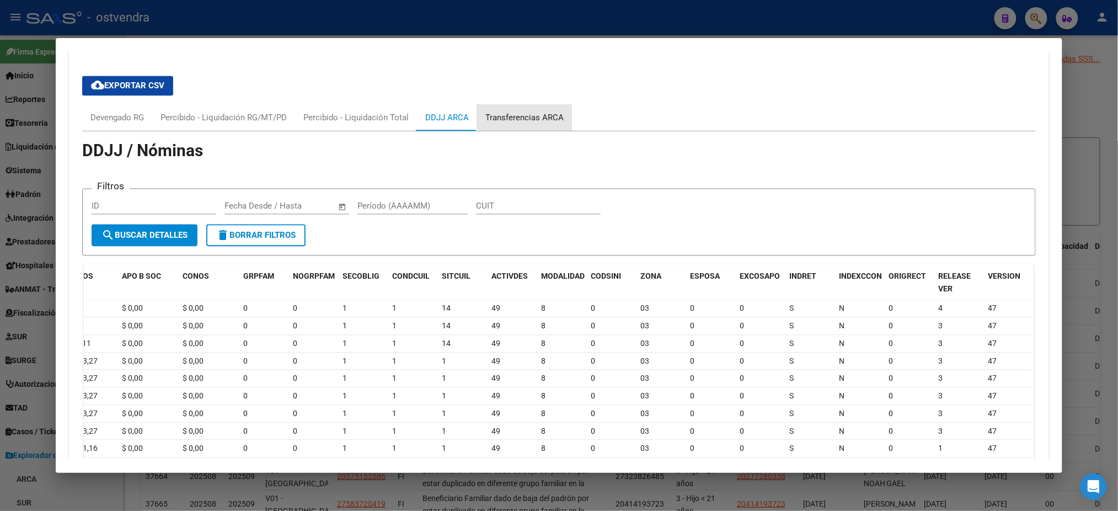
click at [545, 111] on div "Transferencias ARCA" at bounding box center [524, 117] width 78 height 12
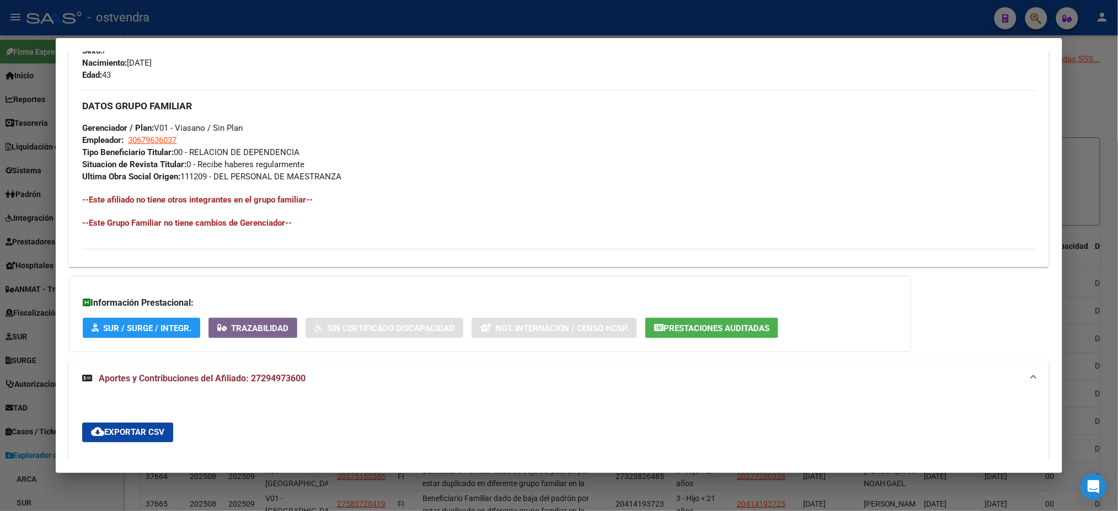
scroll to position [905, 0]
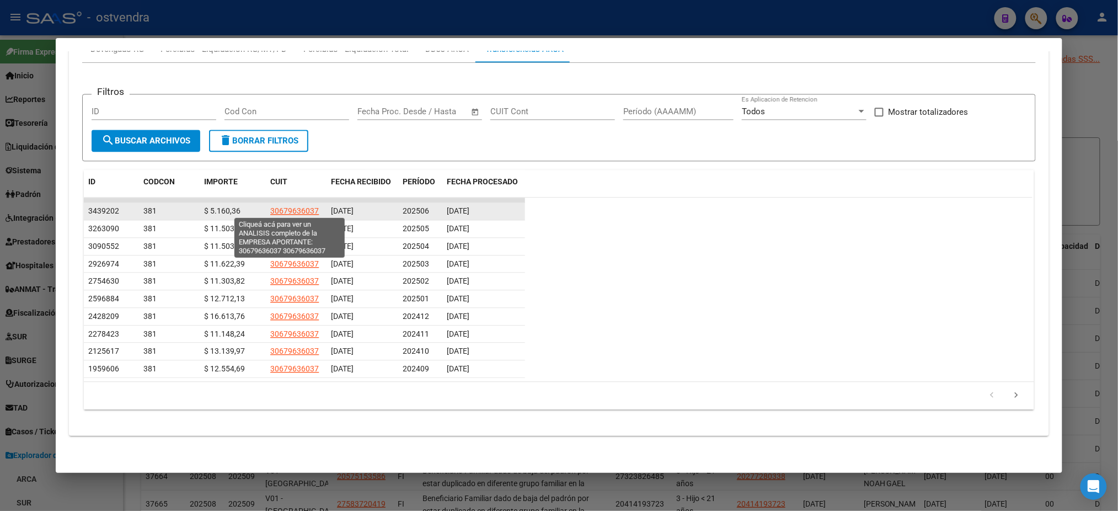
click at [295, 212] on span "30679636037" at bounding box center [294, 210] width 49 height 9
type textarea "30679636037"
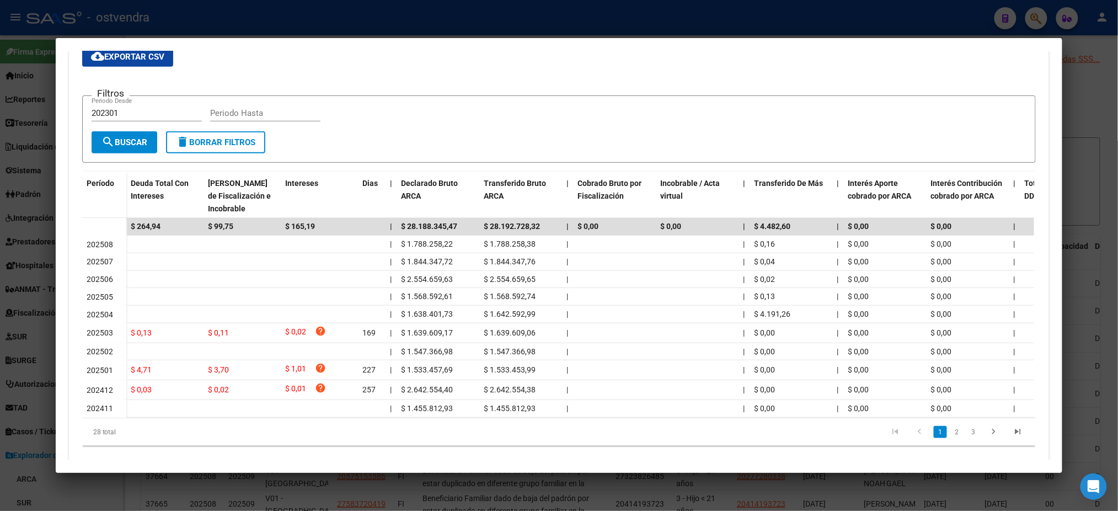
scroll to position [98, 0]
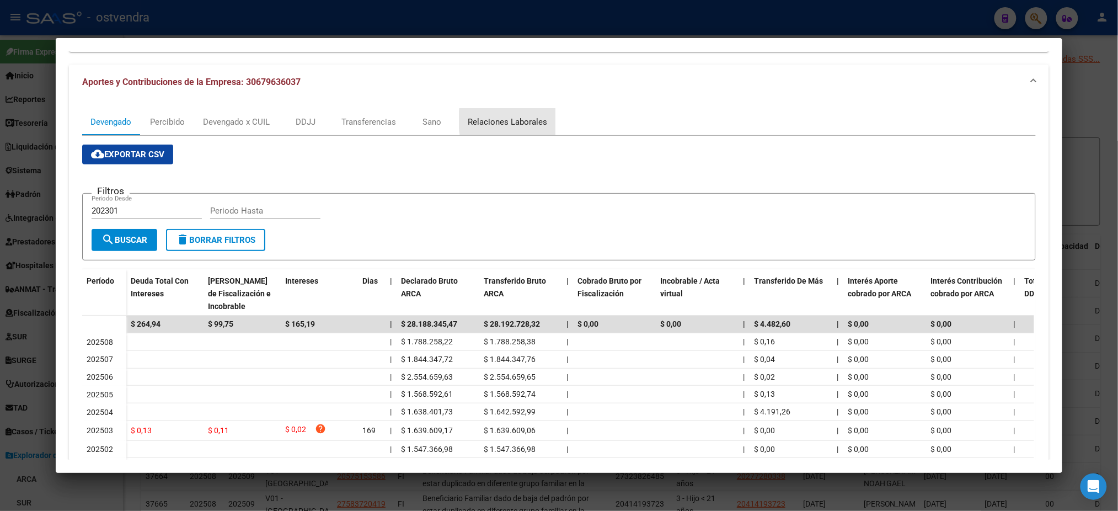
click at [534, 120] on div "Relaciones Laborales" at bounding box center [507, 122] width 79 height 12
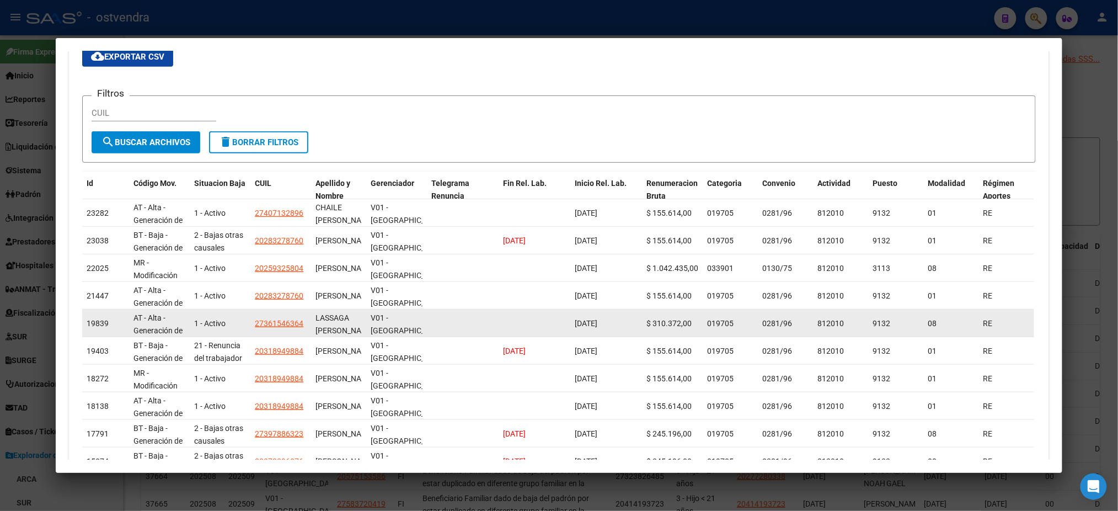
scroll to position [14, 0]
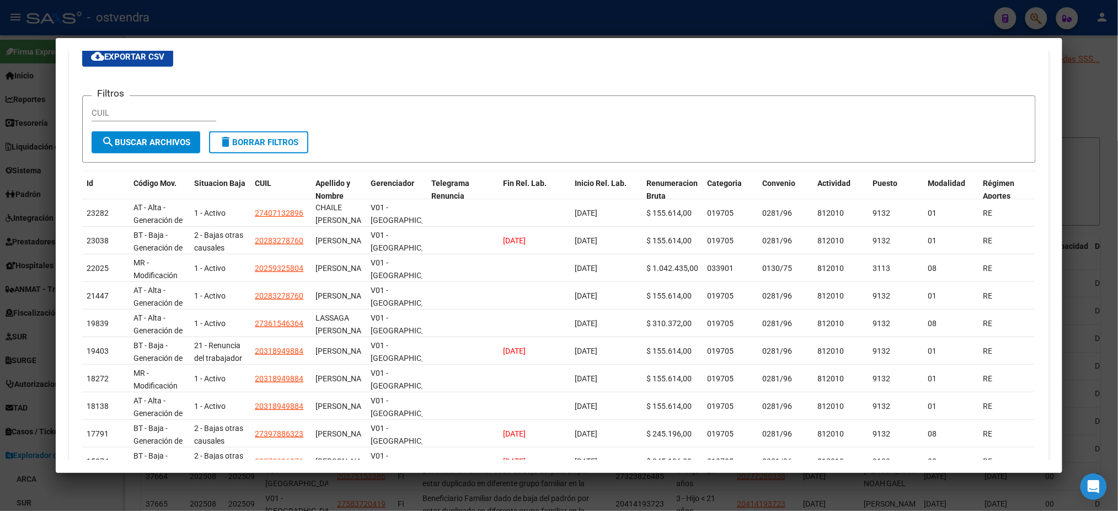
click at [112, 109] on input "CUIL" at bounding box center [154, 113] width 125 height 10
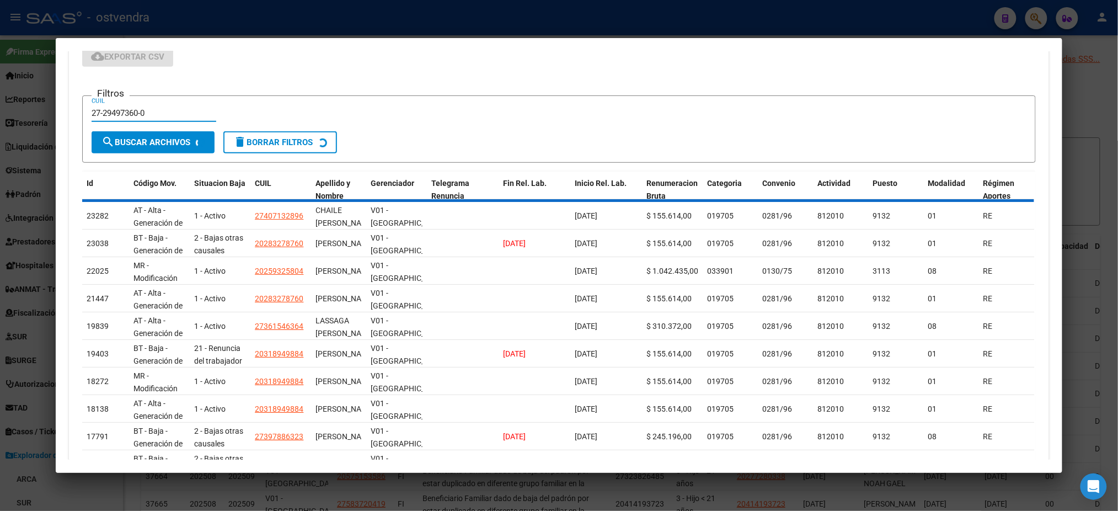
scroll to position [20, 0]
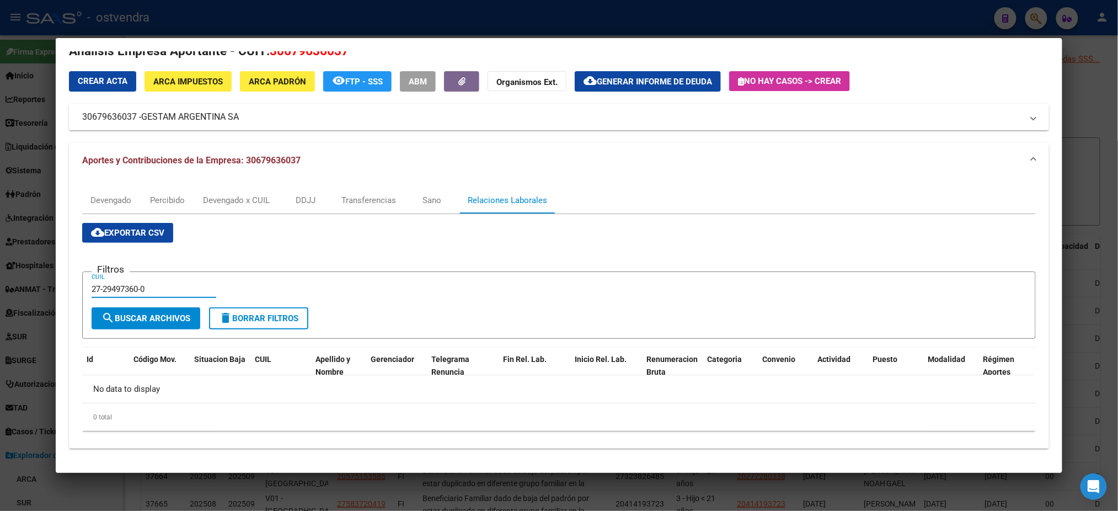
type input "27-29497360-0"
click at [425, 195] on div "Sano" at bounding box center [431, 200] width 19 height 12
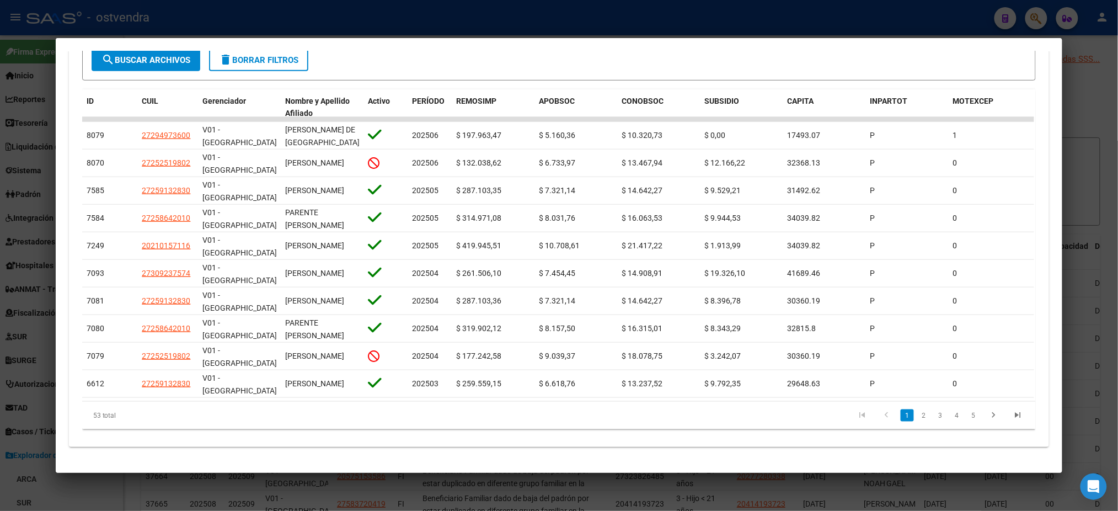
scroll to position [196, 0]
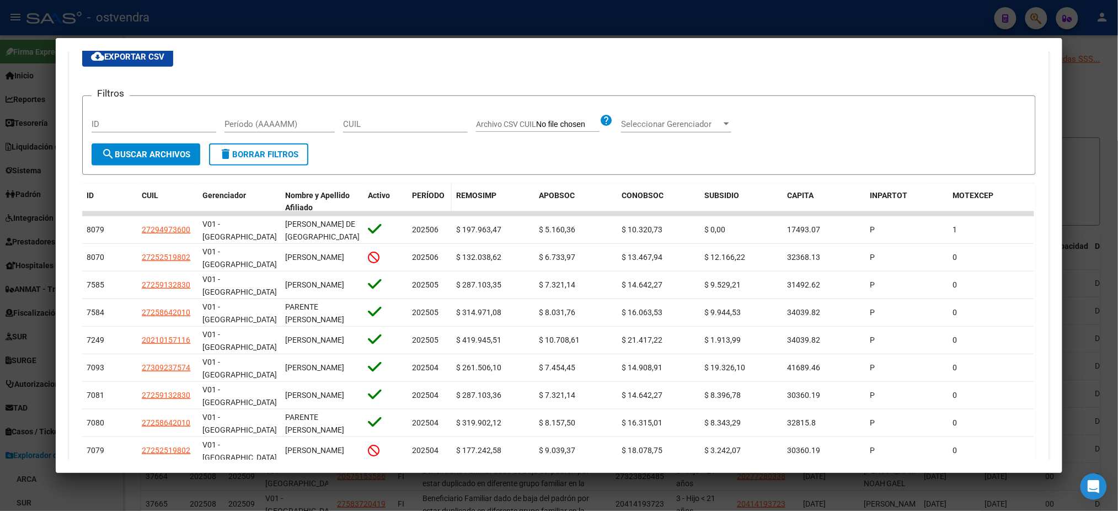
click at [416, 195] on span "PERÍODO" at bounding box center [428, 195] width 33 height 9
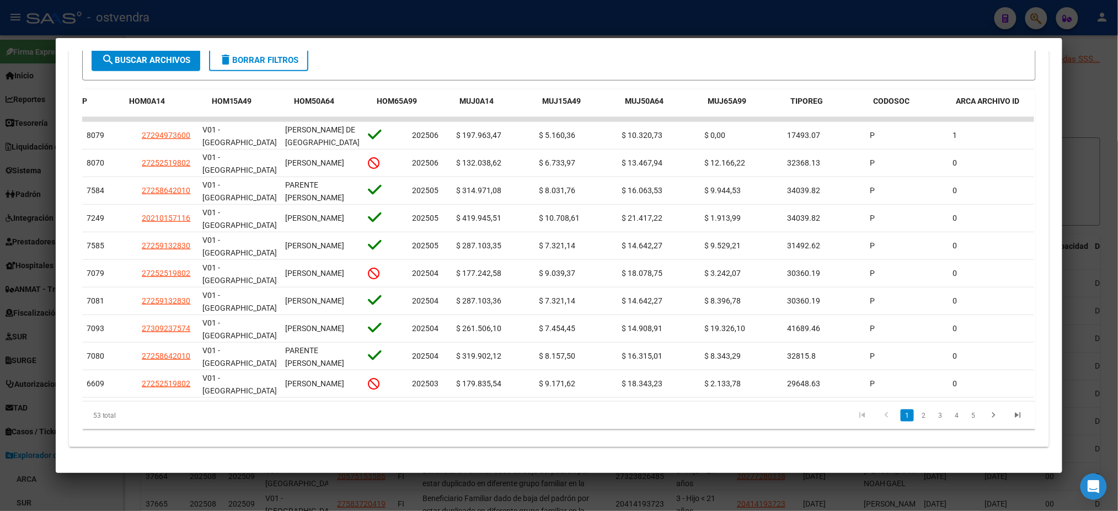
scroll to position [0, 906]
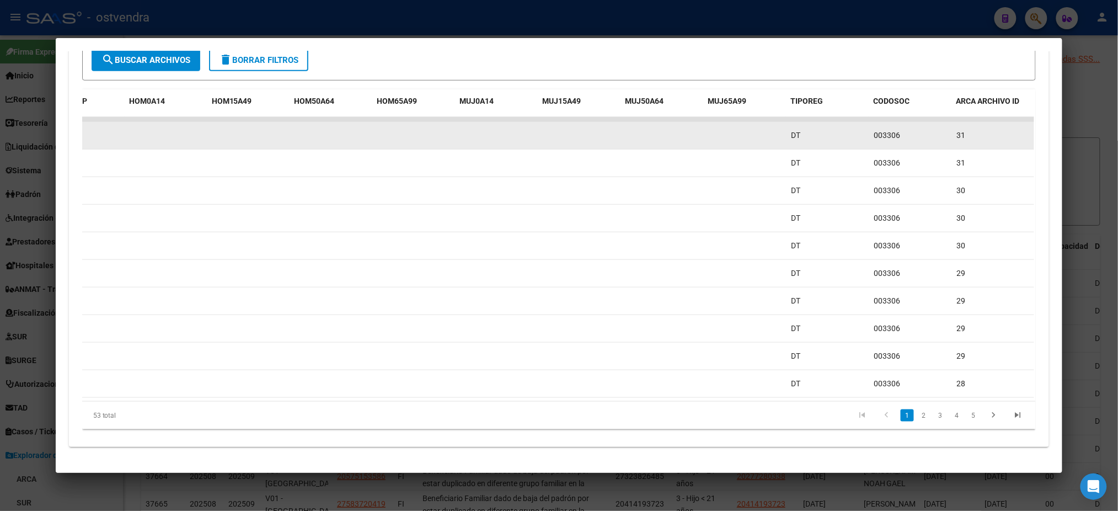
drag, startPoint x: 941, startPoint y: 133, endPoint x: 963, endPoint y: 130, distance: 21.8
click at [963, 130] on div "8079 27294973600 V01 - [GEOGRAPHIC_DATA][PERSON_NAME] $ 197.963,47 $ 5.160,36 $…" at bounding box center [105, 136] width 1858 height 28
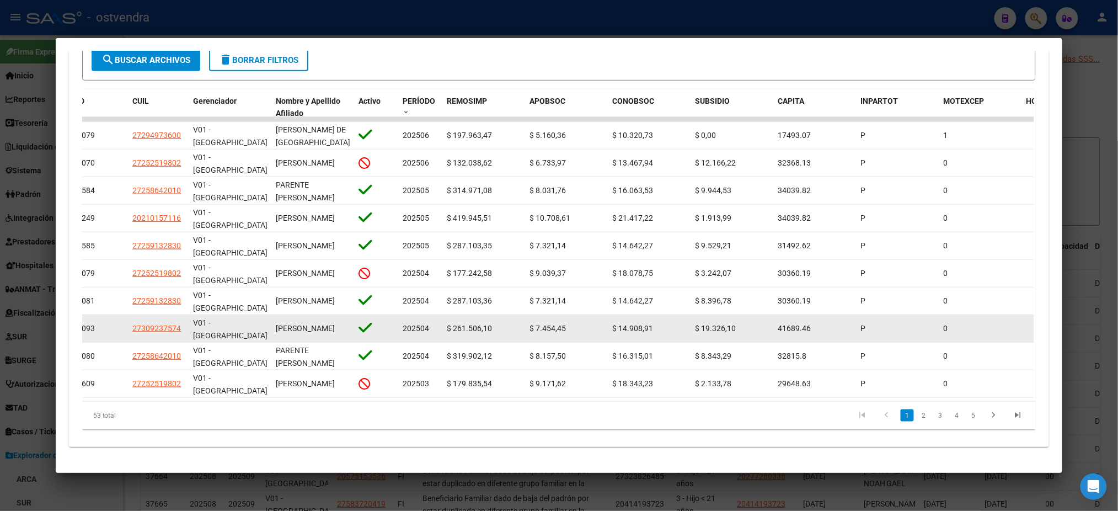
scroll to position [0, 0]
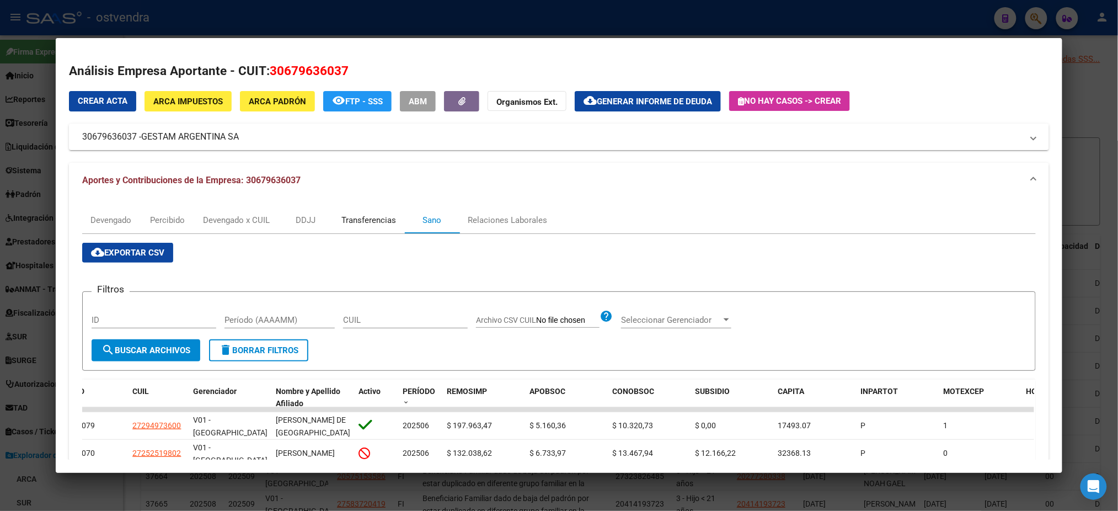
click at [356, 221] on div "Transferencias" at bounding box center [368, 220] width 55 height 12
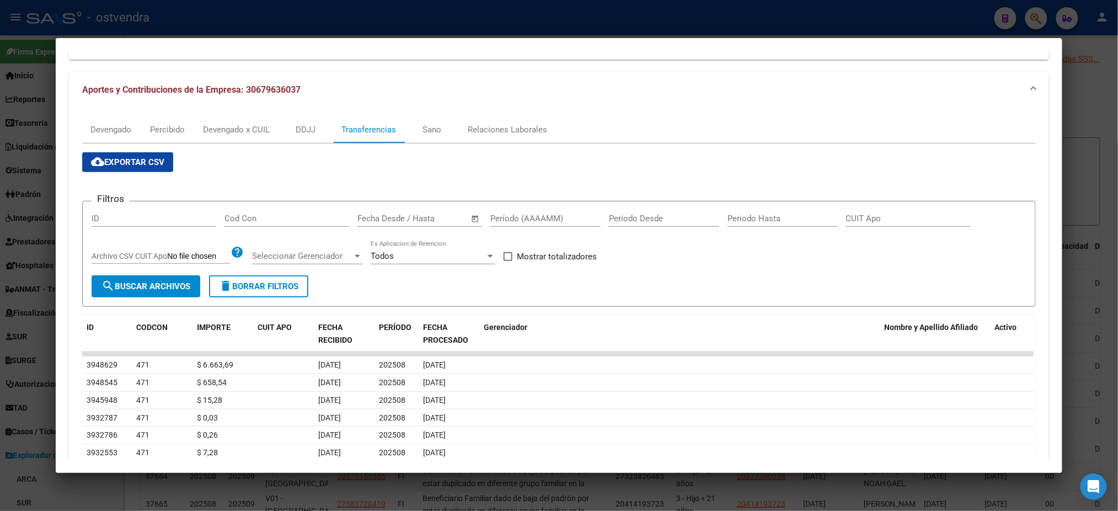
scroll to position [28, 0]
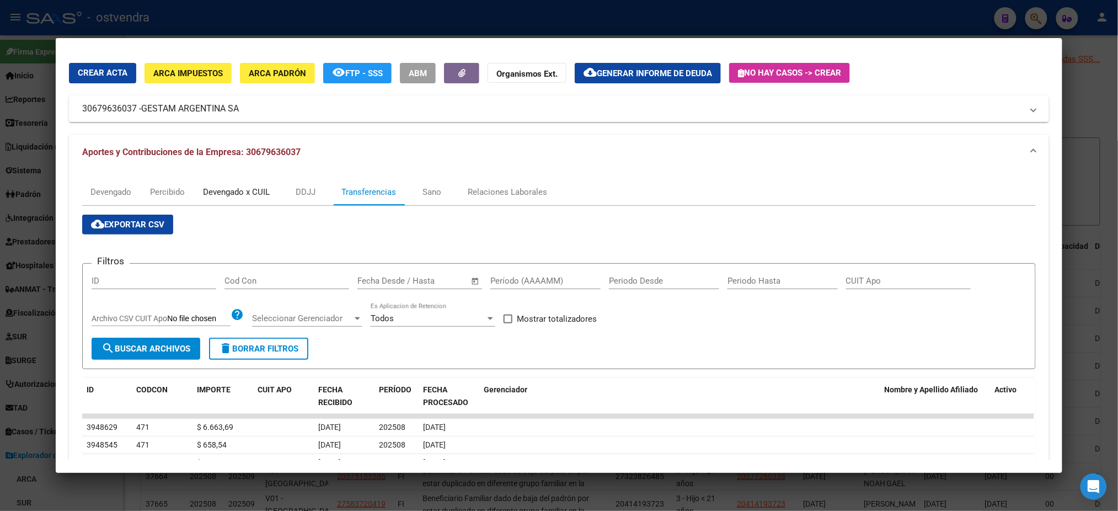
click at [212, 189] on div "Devengado x CUIL" at bounding box center [236, 192] width 67 height 12
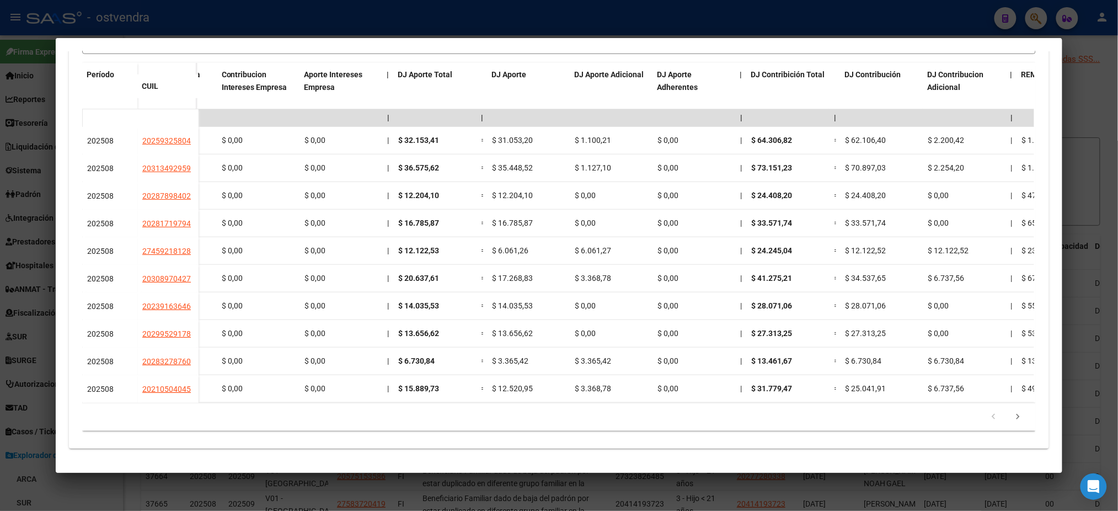
scroll to position [0, 1492]
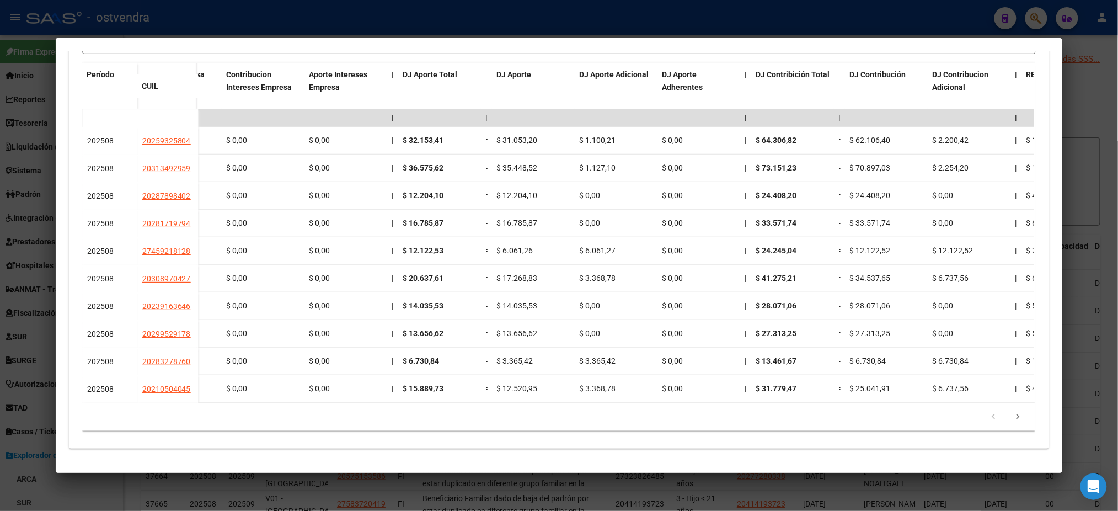
click at [589, 405] on div "179.769.313.486.231.570.000.000.000.000.000.000.000.000.000.000.000.000.000.000…" at bounding box center [558, 417] width 953 height 28
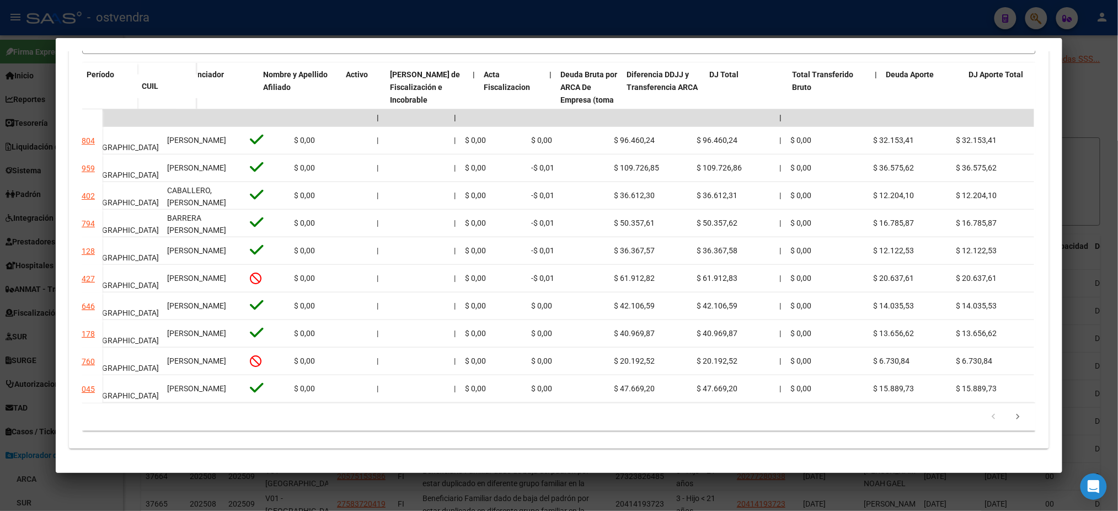
scroll to position [0, 0]
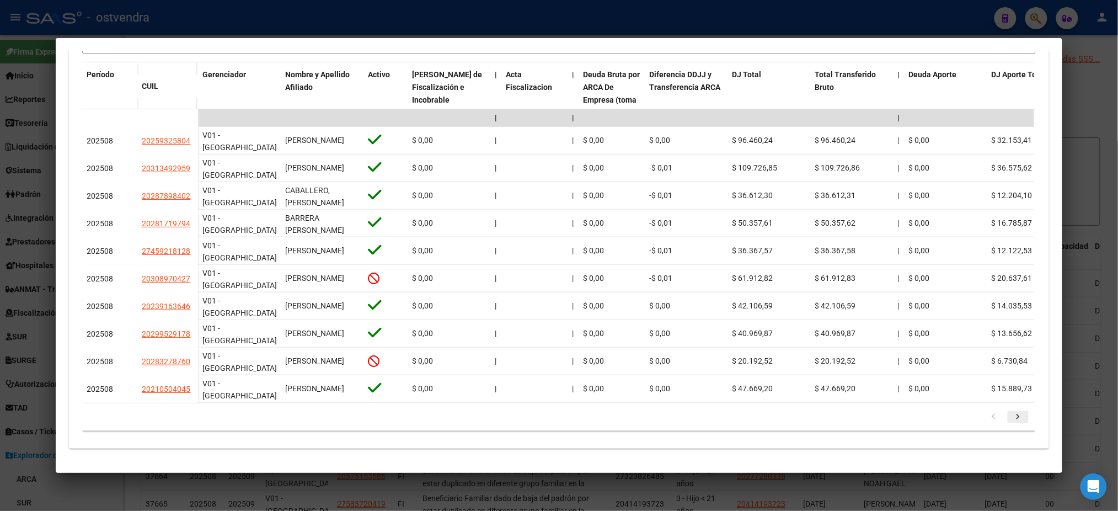
click at [1011, 411] on icon "go to next page" at bounding box center [1018, 417] width 14 height 13
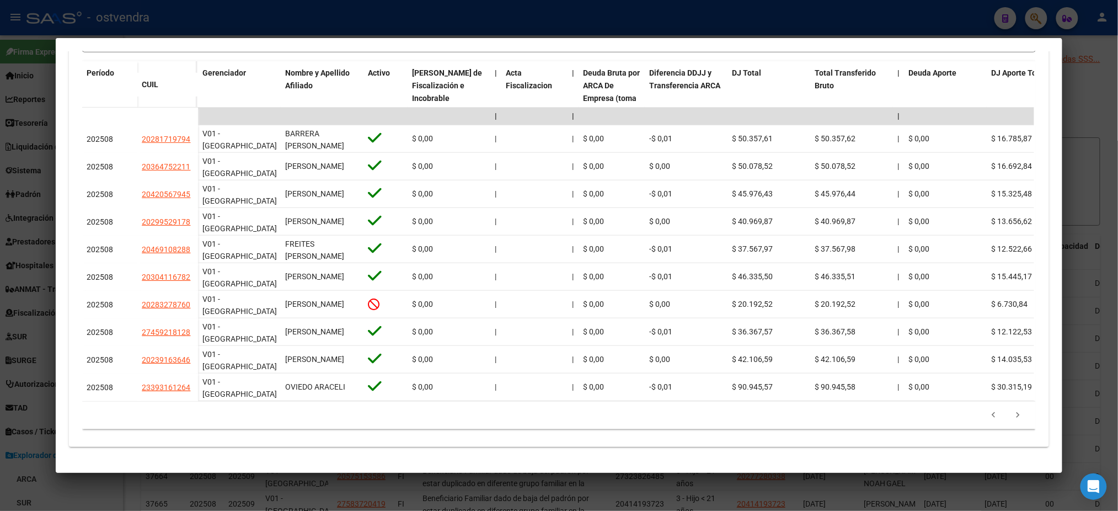
scroll to position [304, 0]
click at [561, 20] on div at bounding box center [559, 255] width 1118 height 511
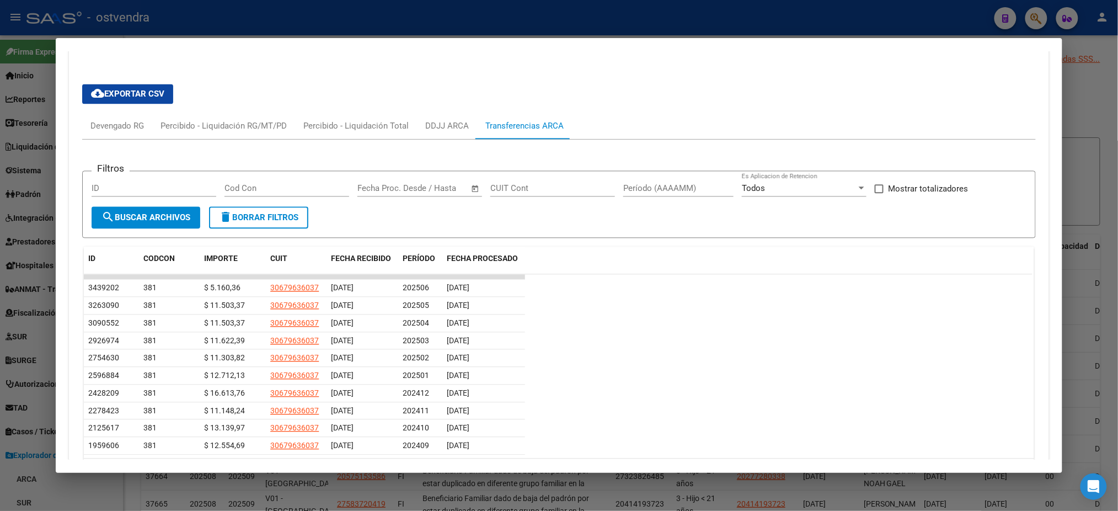
scroll to position [807, 0]
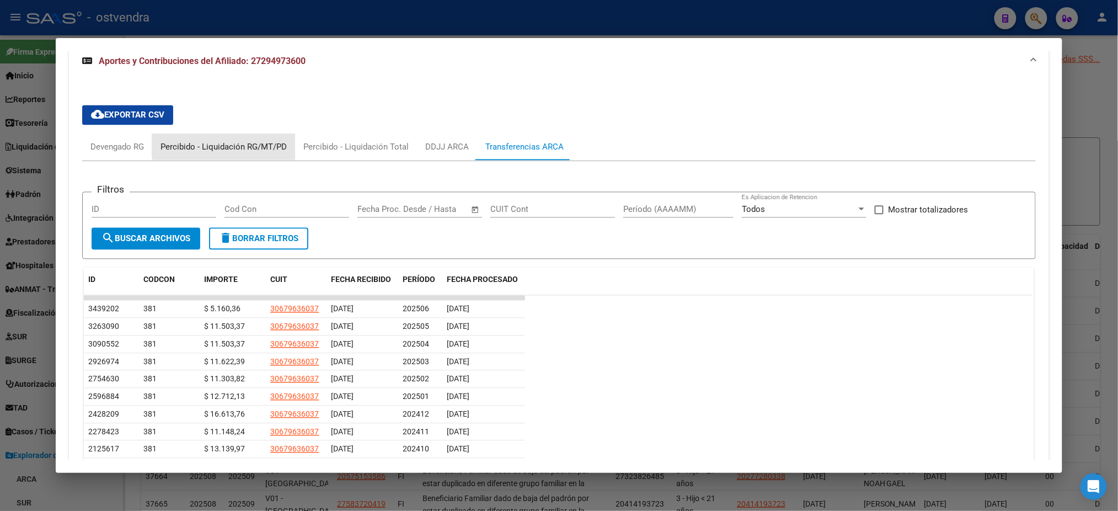
click at [244, 138] on div "Percibido - Liquidación RG/MT/PD" at bounding box center [223, 147] width 143 height 26
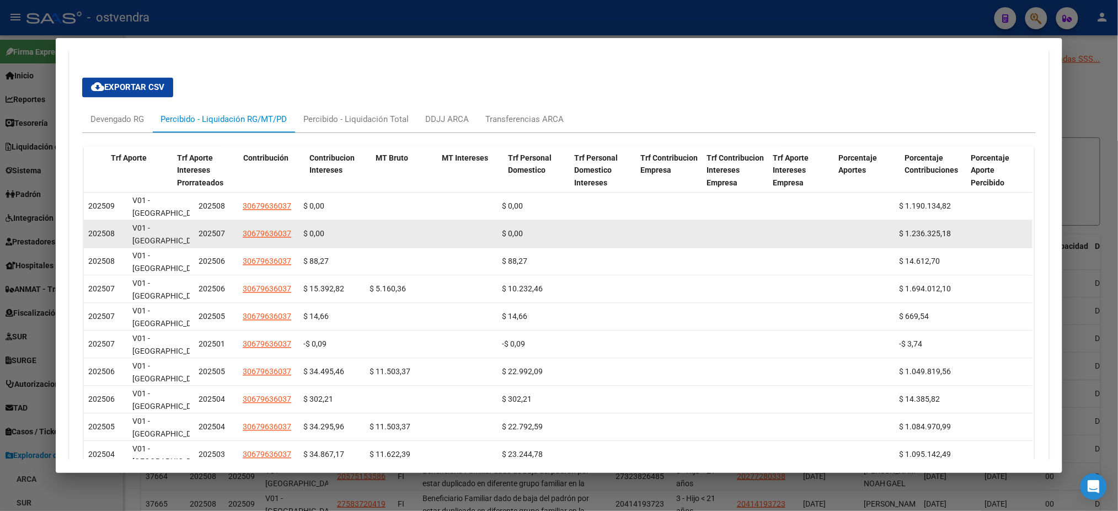
scroll to position [836, 0]
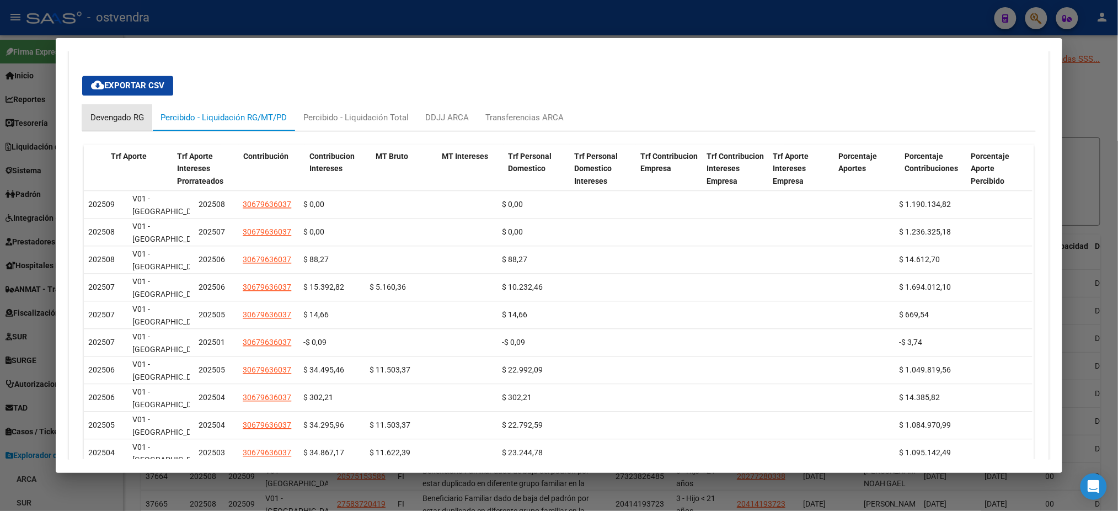
click at [99, 122] on div "Devengado RG" at bounding box center [117, 117] width 70 height 26
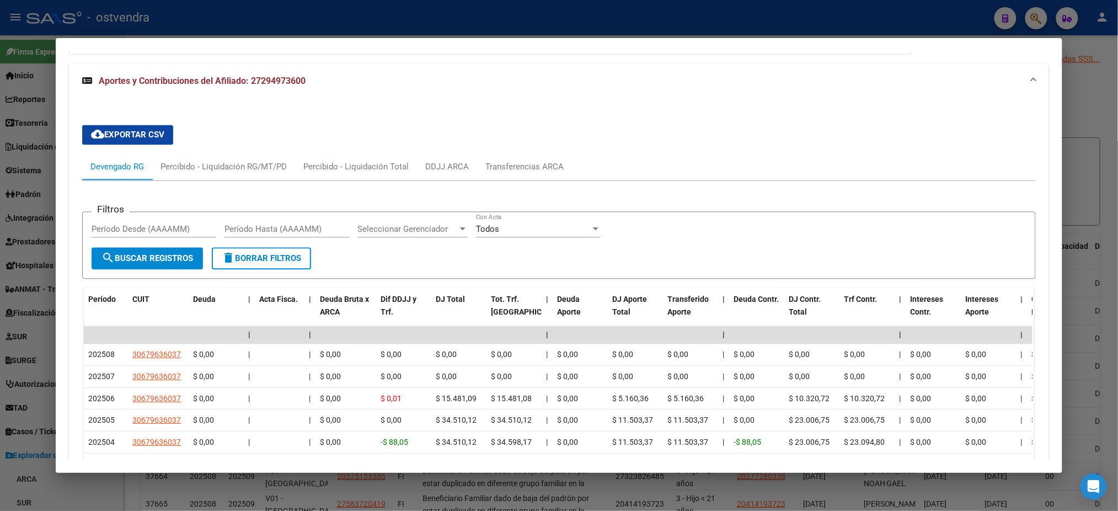
scroll to position [791, 0]
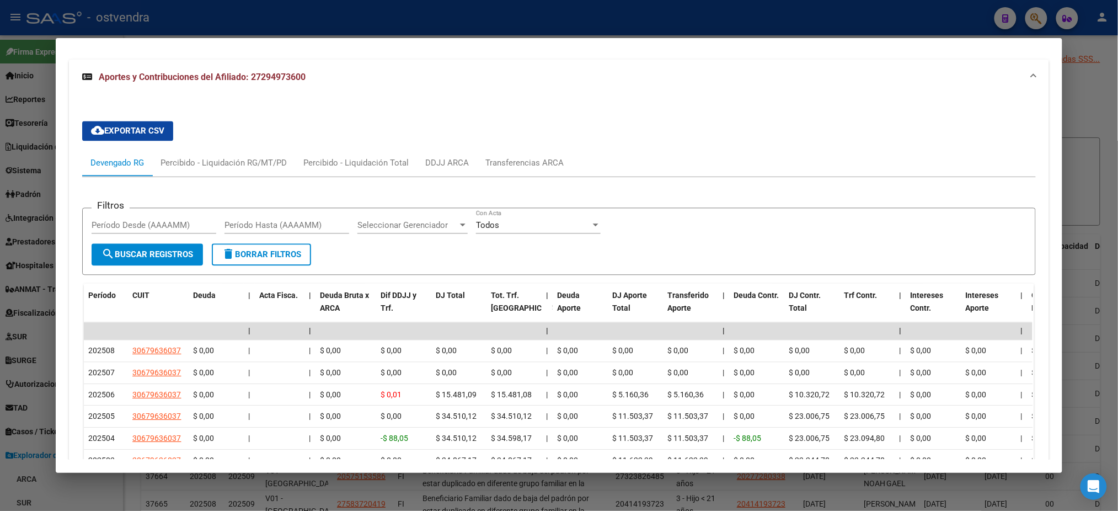
click at [369, 9] on div at bounding box center [559, 255] width 1118 height 511
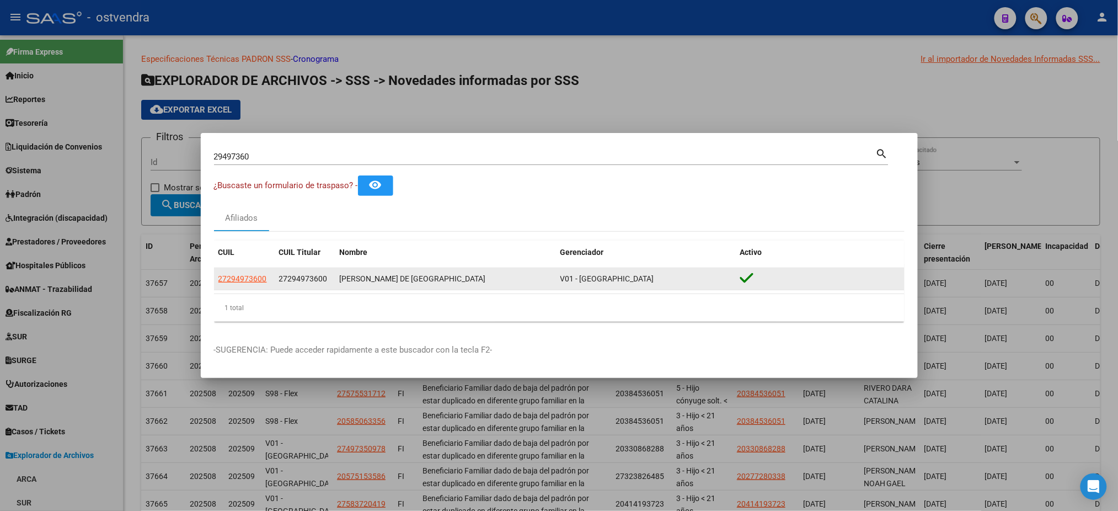
click at [240, 273] on app-link-go-to "27294973600" at bounding box center [242, 278] width 49 height 13
click at [243, 276] on span "27294973600" at bounding box center [242, 278] width 49 height 9
type textarea "27294973600"
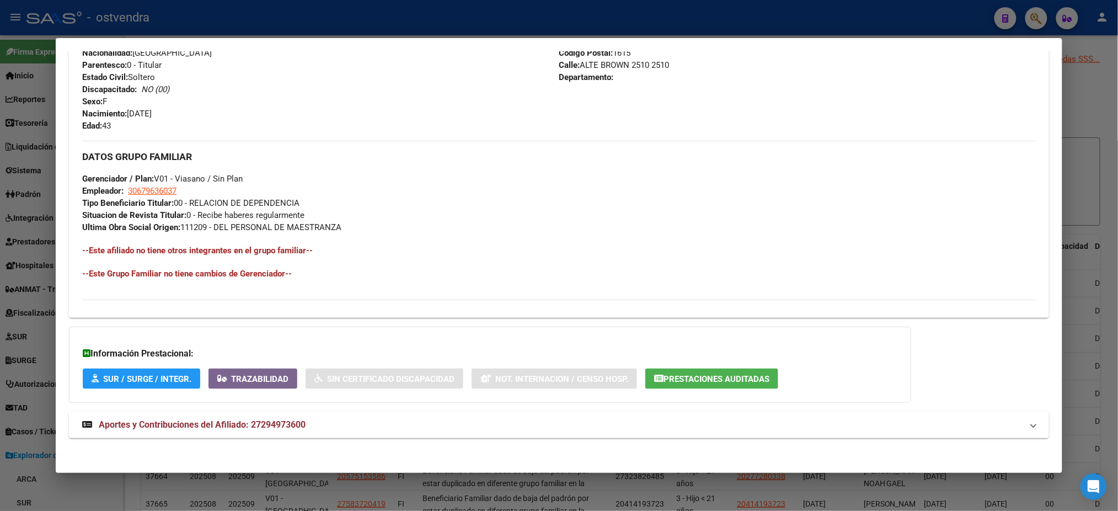
scroll to position [441, 0]
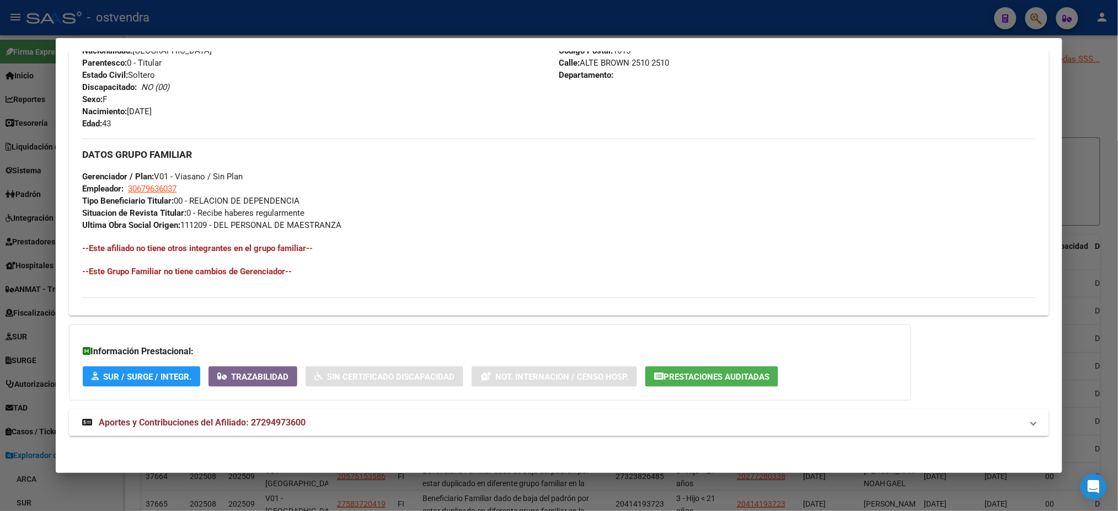
click at [125, 427] on strong "Aportes y Contribuciones del Afiliado: 27294973600" at bounding box center [193, 422] width 223 height 13
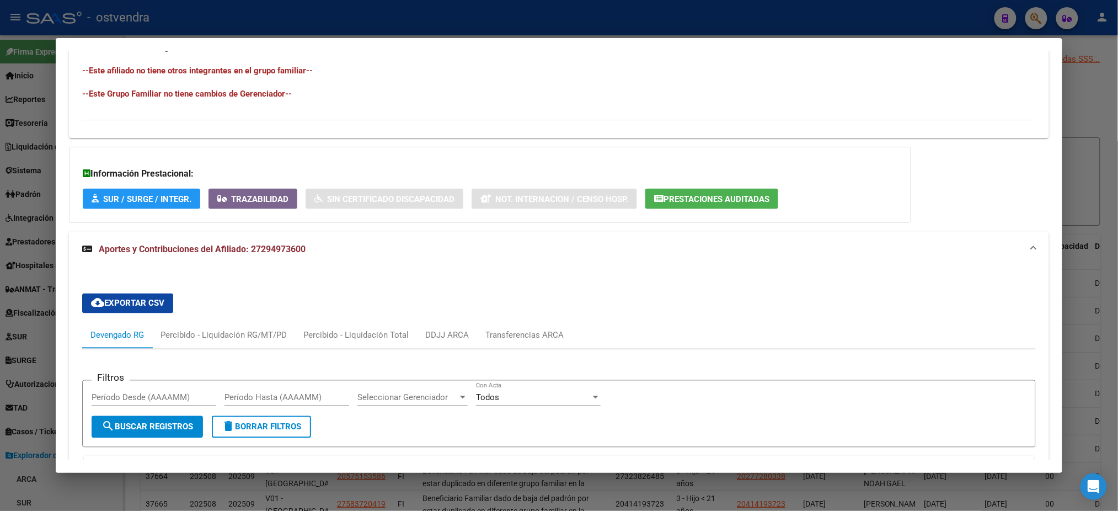
scroll to position [717, 0]
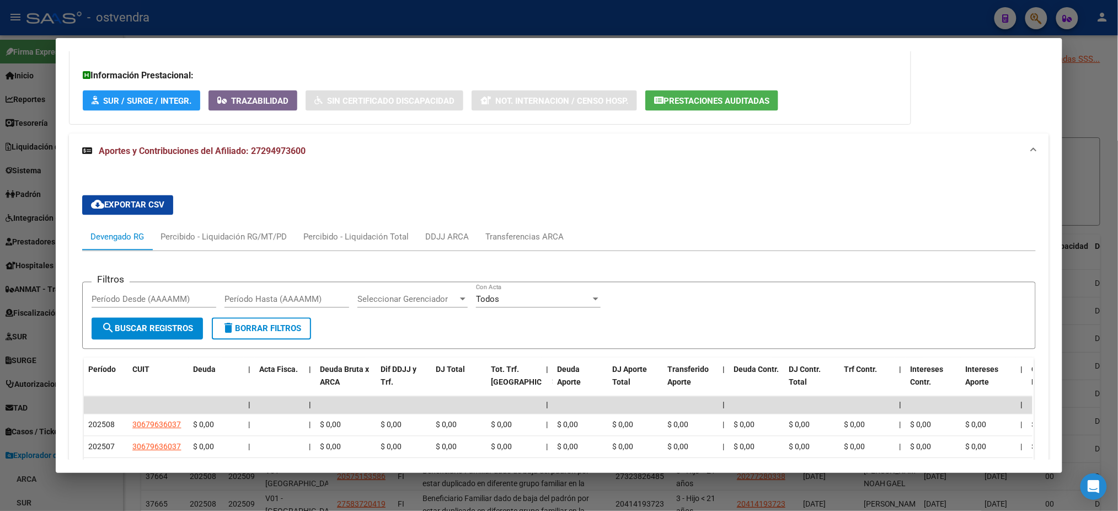
click at [148, 207] on span "cloud_download Exportar CSV" at bounding box center [127, 205] width 73 height 10
click at [248, 243] on div "Percibido - Liquidación RG/MT/PD" at bounding box center [223, 237] width 143 height 26
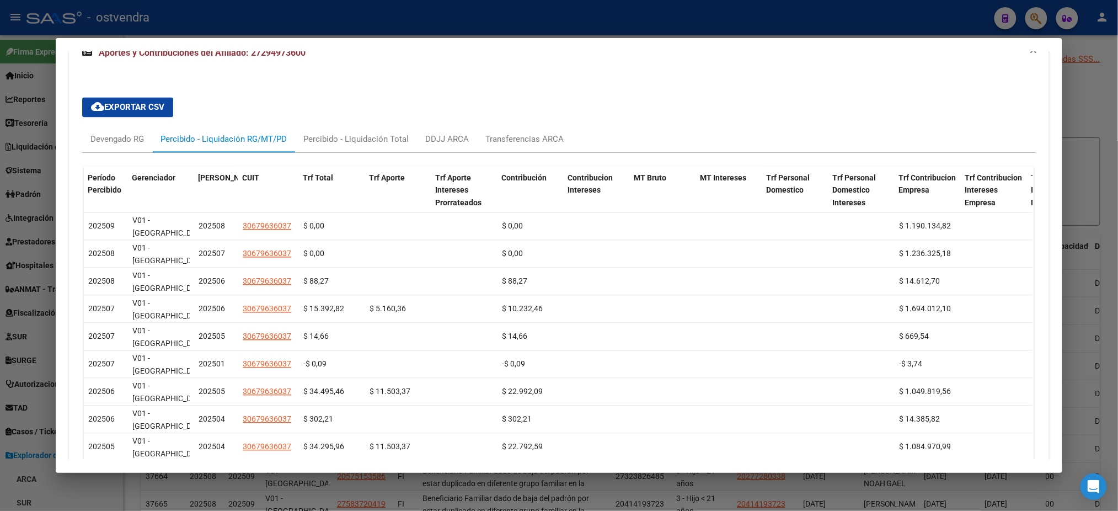
scroll to position [0, 259]
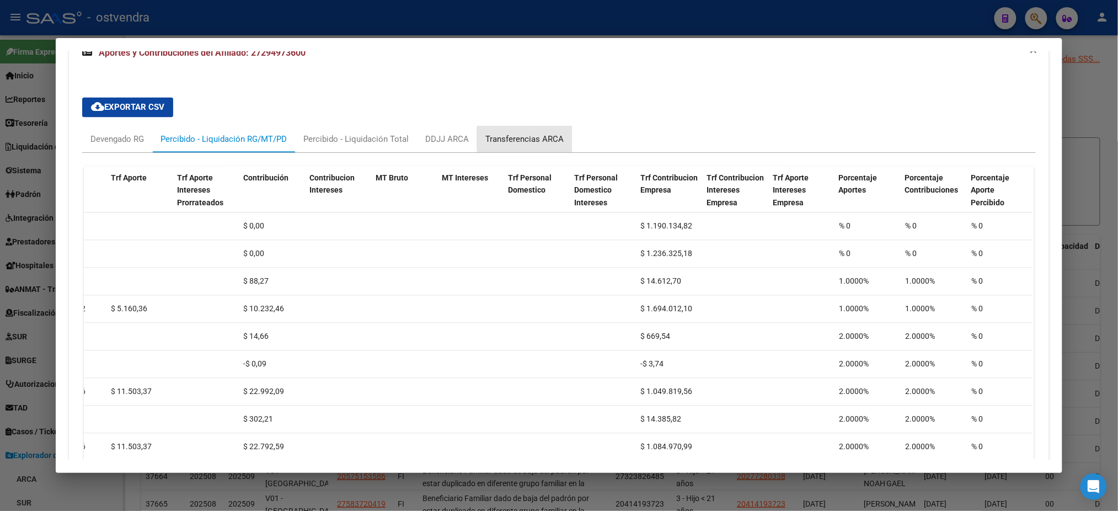
click at [519, 137] on div "Transferencias ARCA" at bounding box center [524, 139] width 78 height 12
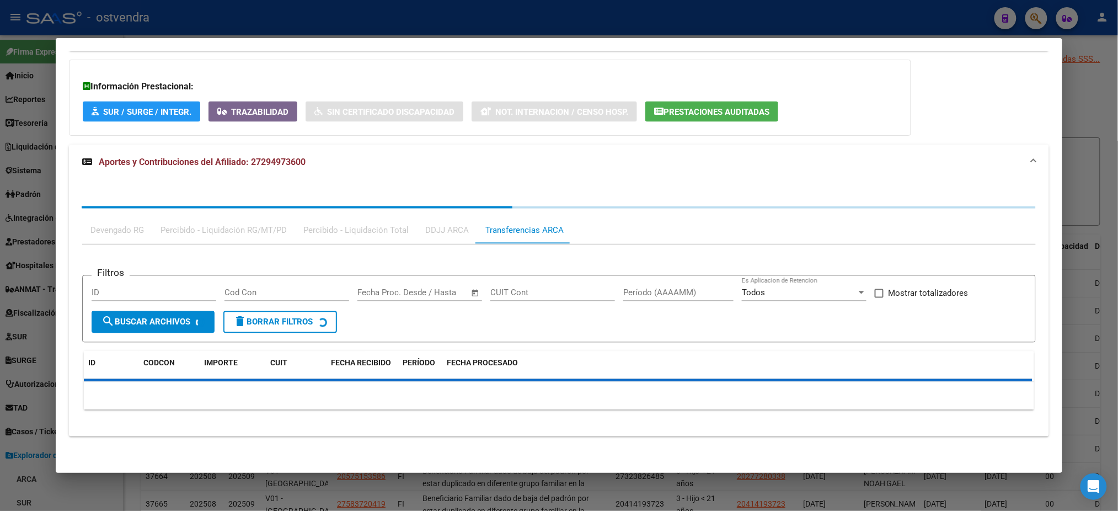
scroll to position [815, 0]
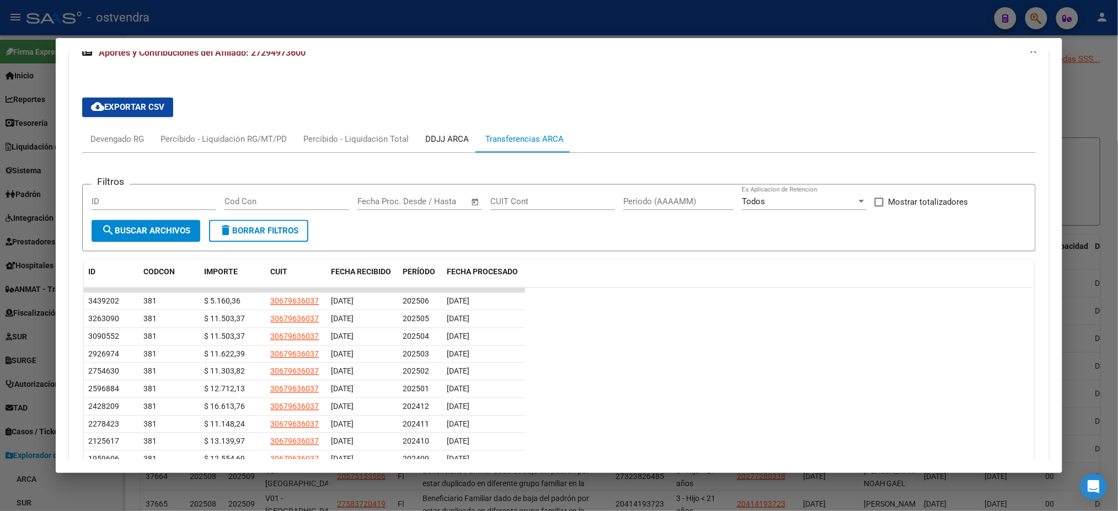
click at [425, 128] on div "DDJJ ARCA" at bounding box center [447, 139] width 60 height 26
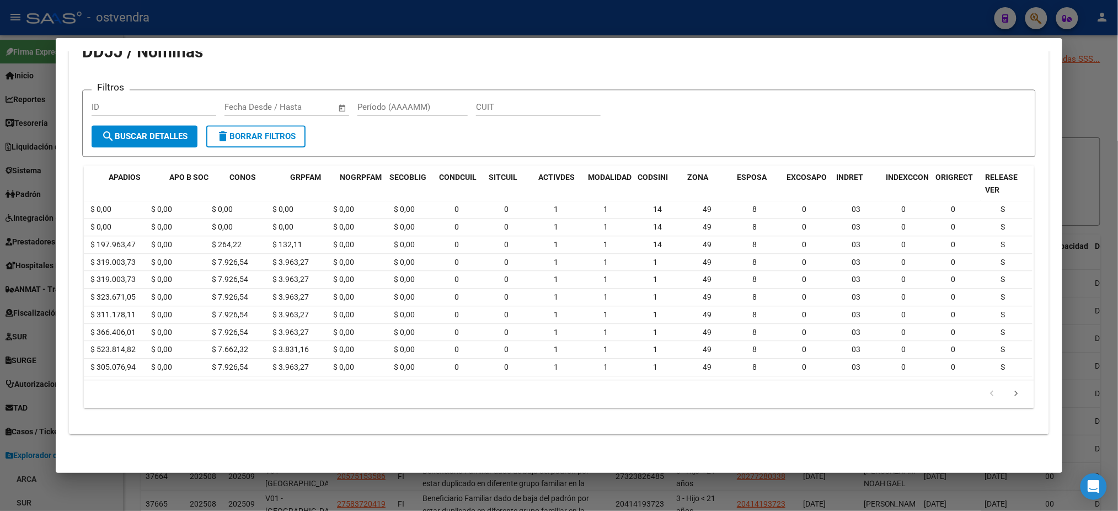
scroll to position [0, 600]
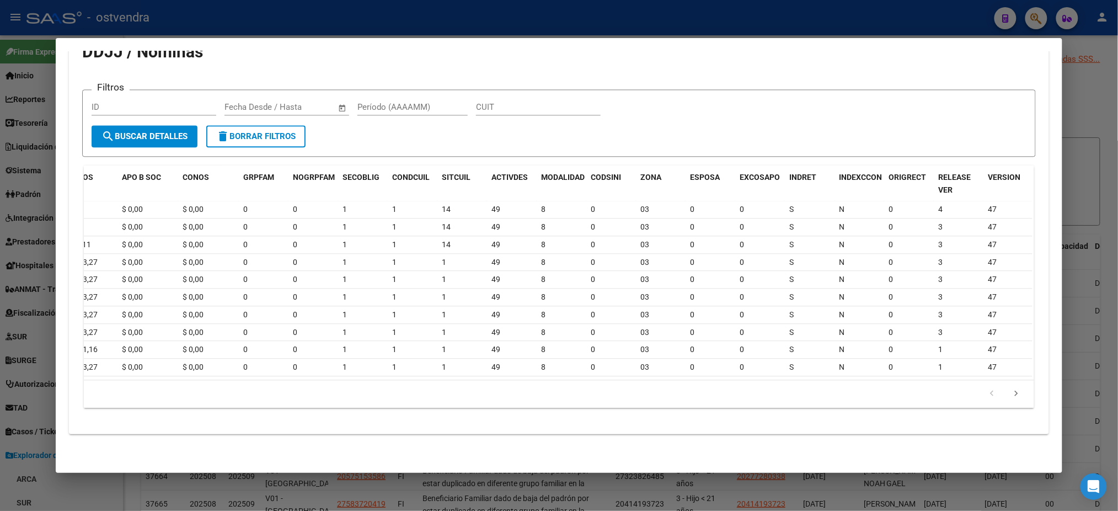
click at [977, 383] on div "179.769.313.486.231.570.000.000.000.000.000.000.000.000.000.000.000.000.000.000…" at bounding box center [558, 394] width 949 height 28
drag, startPoint x: 929, startPoint y: 382, endPoint x: 894, endPoint y: 383, distance: 35.3
click at [894, 383] on div "179.769.313.486.231.570.000.000.000.000.000.000.000.000.000.000.000.000.000.000…" at bounding box center [558, 394] width 949 height 28
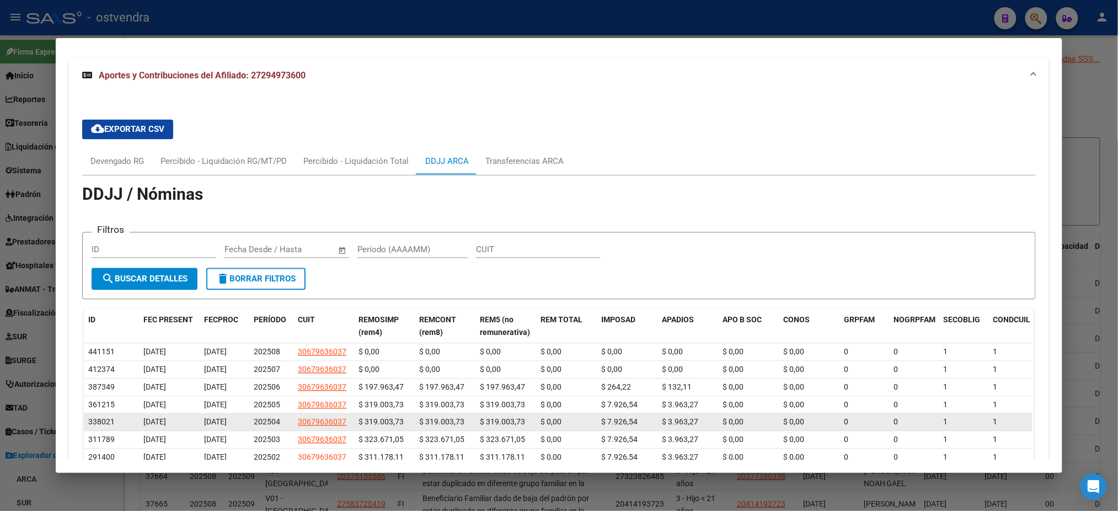
scroll to position [749, 0]
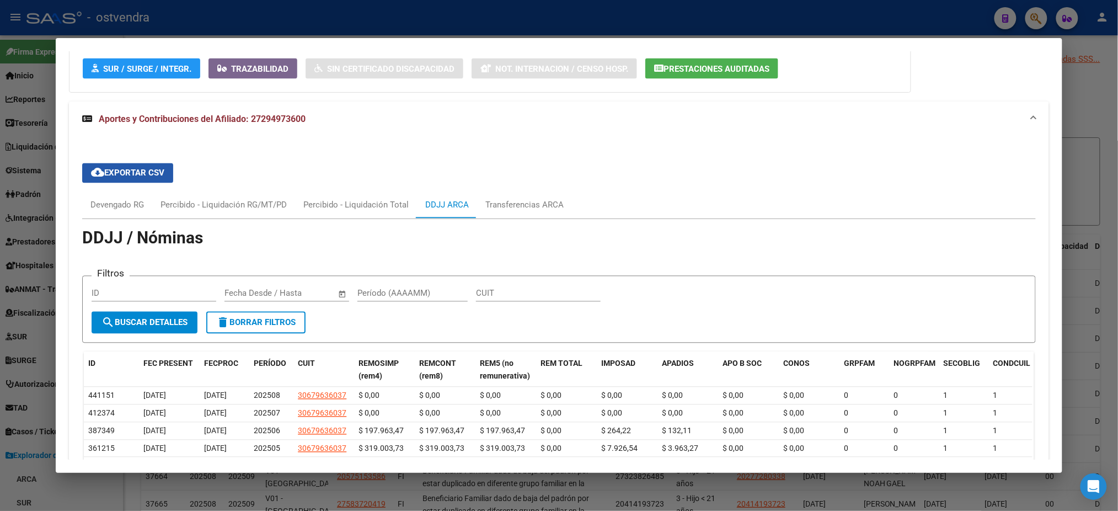
click at [163, 171] on button "cloud_download Exportar CSV" at bounding box center [127, 173] width 91 height 20
drag, startPoint x: 378, startPoint y: 202, endPoint x: 237, endPoint y: 191, distance: 141.0
click at [378, 202] on div "Percibido - Liquidación Total" at bounding box center [355, 205] width 105 height 12
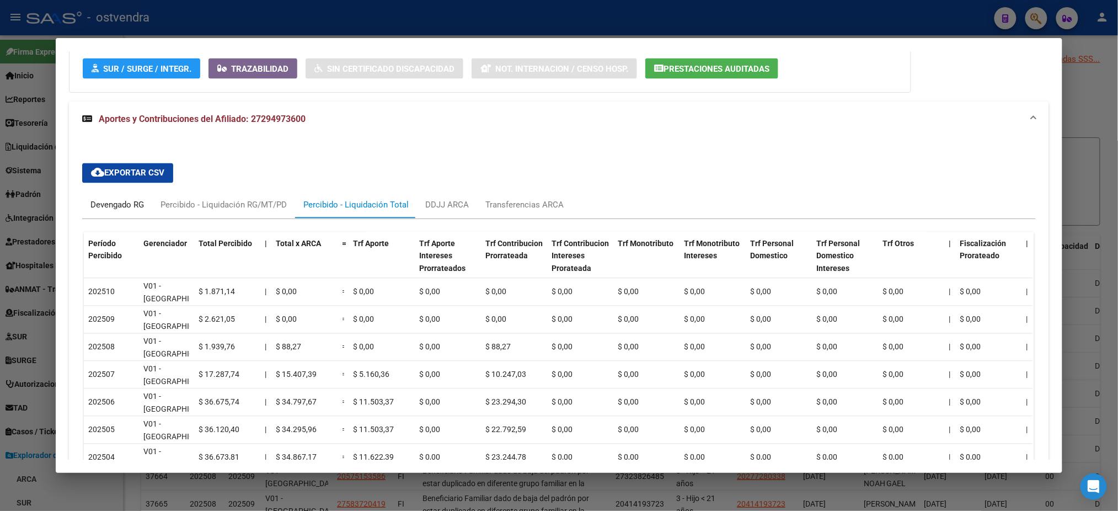
click at [127, 200] on div "Devengado RG" at bounding box center [116, 205] width 53 height 12
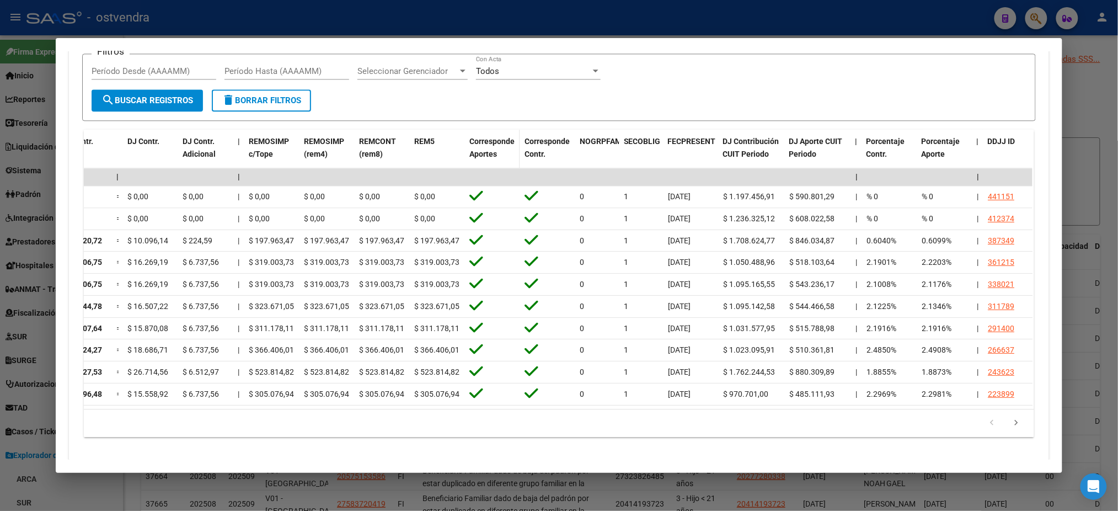
scroll to position [651, 0]
